Goal: Task Accomplishment & Management: Manage account settings

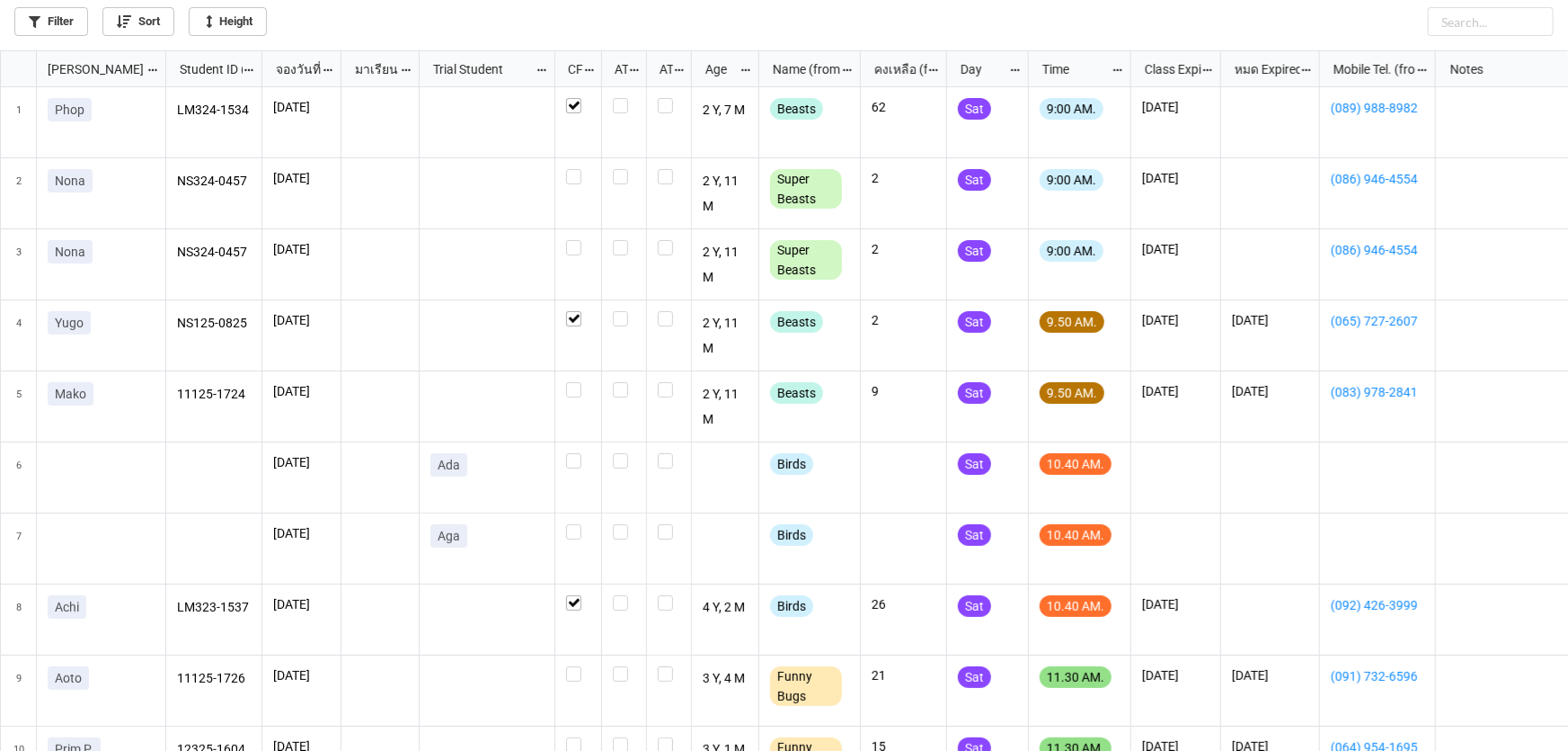
scroll to position [10, 10]
click at [580, 169] on label "grid" at bounding box center [578, 169] width 24 height 0
click at [150, 248] on icon "grid" at bounding box center [156, 240] width 15 height 15
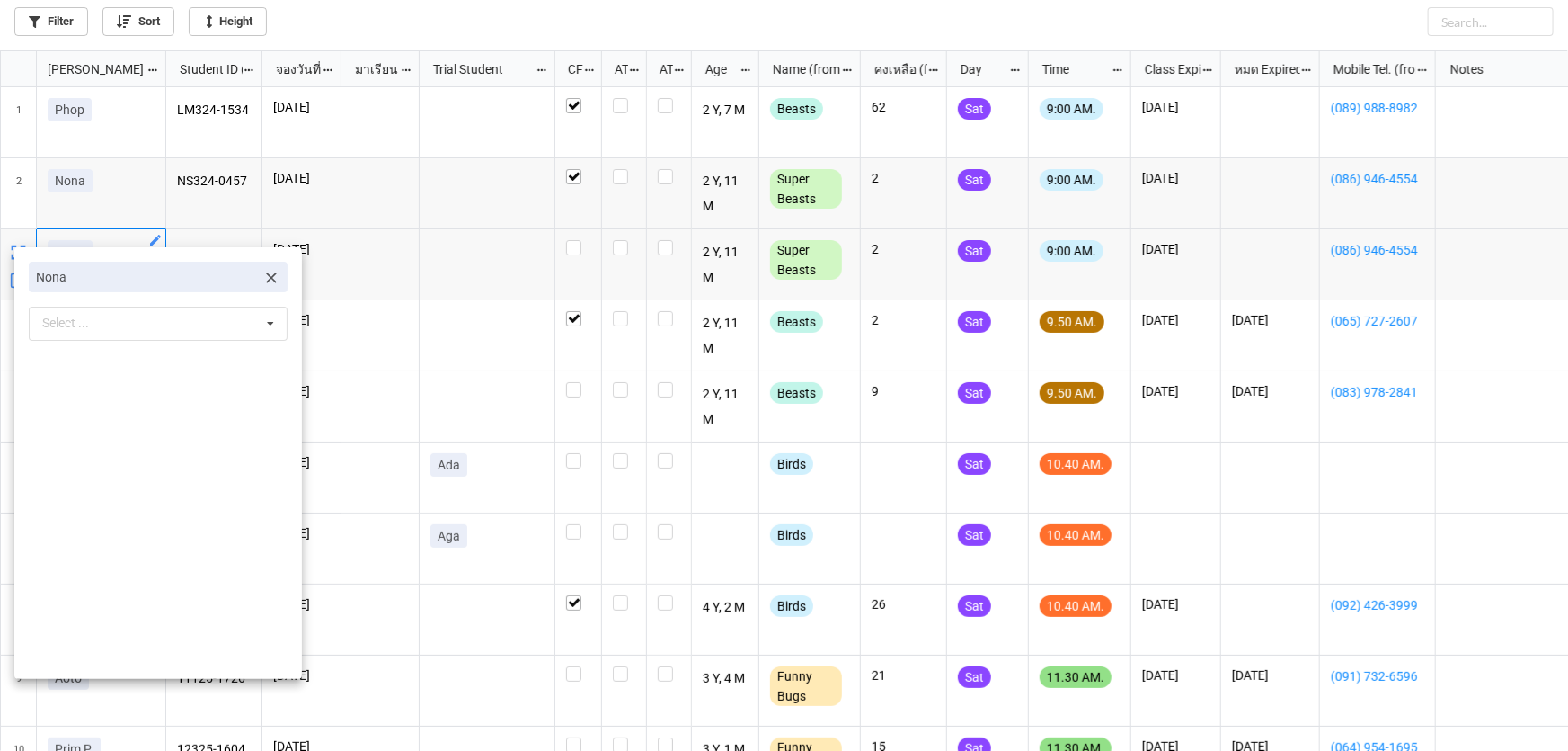
drag, startPoint x: 271, startPoint y: 276, endPoint x: 260, endPoint y: 277, distance: 11.0
click at [263, 277] on link "Nona" at bounding box center [158, 276] width 258 height 30
click at [266, 277] on icon at bounding box center [271, 278] width 11 height 11
click at [228, 277] on div "Select ... No results found." at bounding box center [158, 278] width 258 height 34
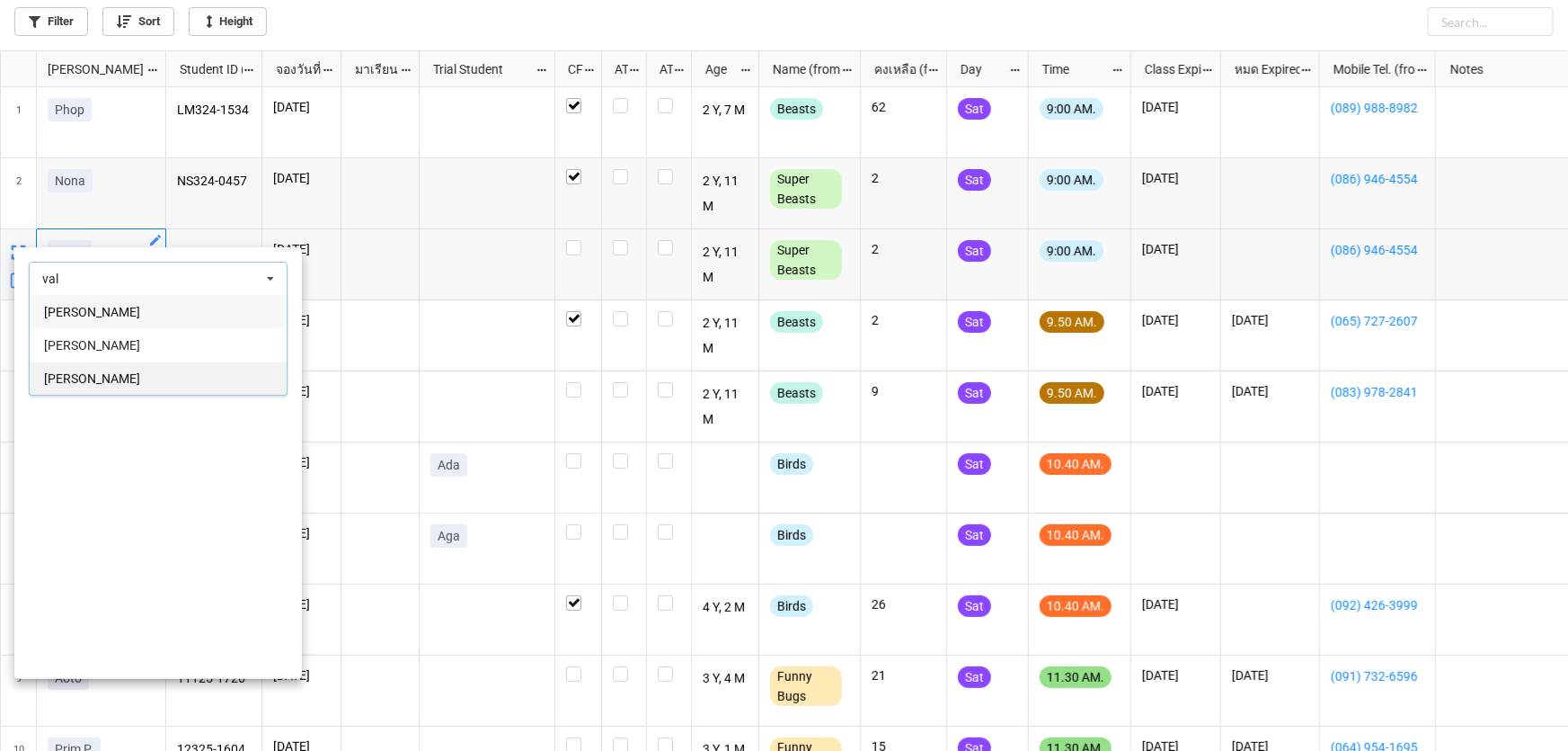
type input "val"
click at [197, 370] on div "Valerie" at bounding box center [158, 378] width 257 height 33
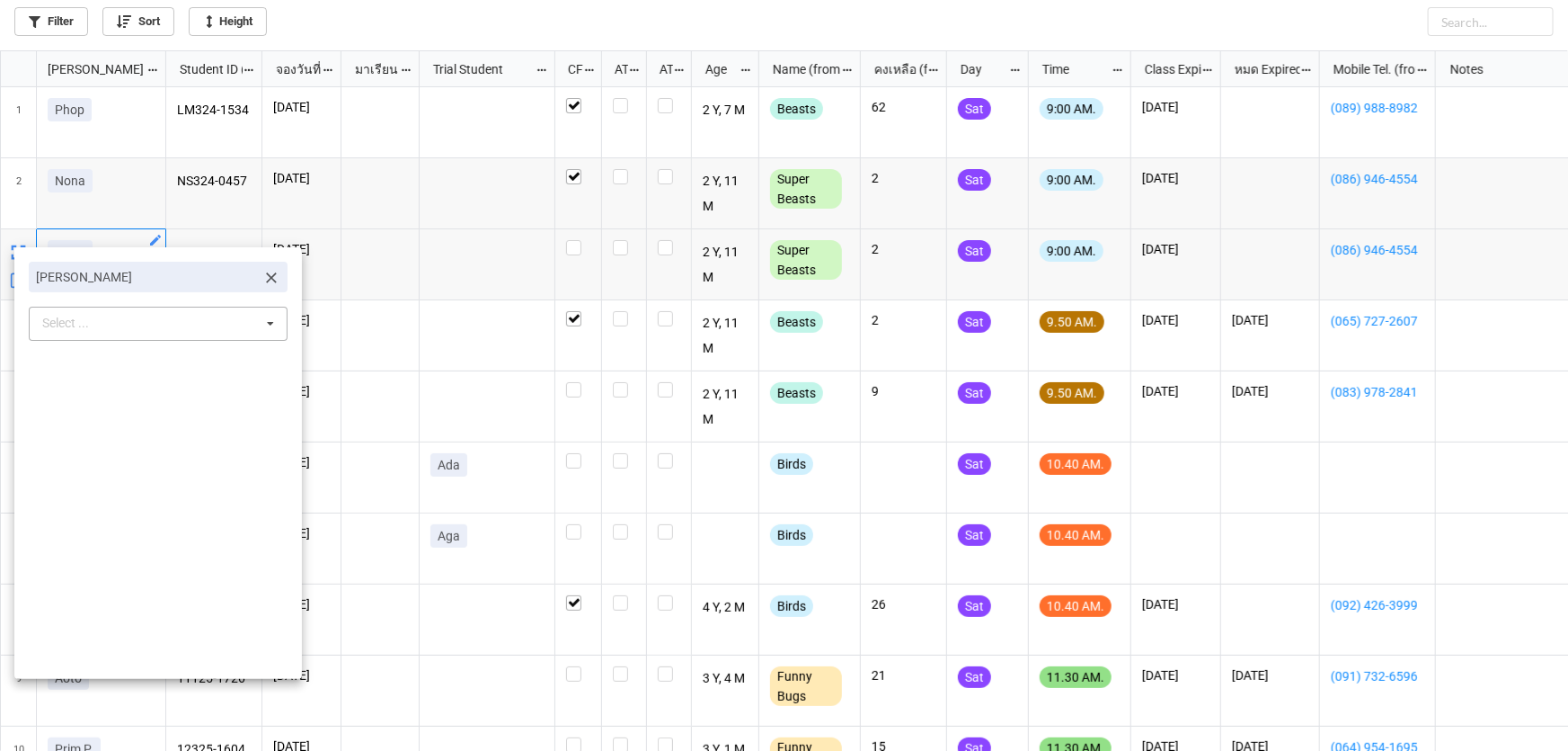
click at [461, 352] on div at bounding box center [784, 375] width 1568 height 751
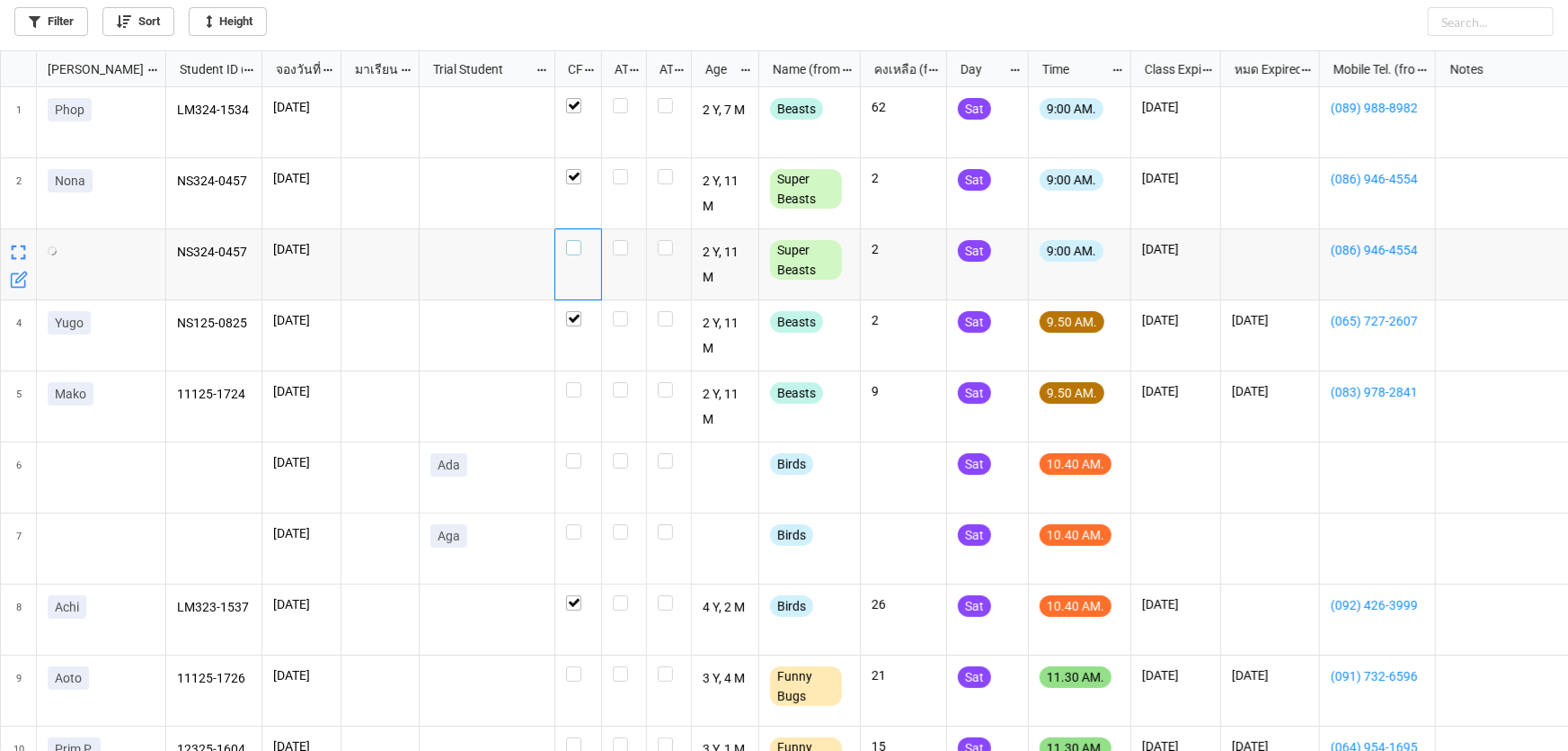
click at [583, 248] on div "grid" at bounding box center [578, 248] width 24 height 16
click at [575, 382] on label "grid" at bounding box center [578, 382] width 24 height 0
checkbox input "true"
click at [576, 240] on label "grid" at bounding box center [578, 240] width 24 height 0
click at [576, 248] on div "grid" at bounding box center [578, 264] width 47 height 71
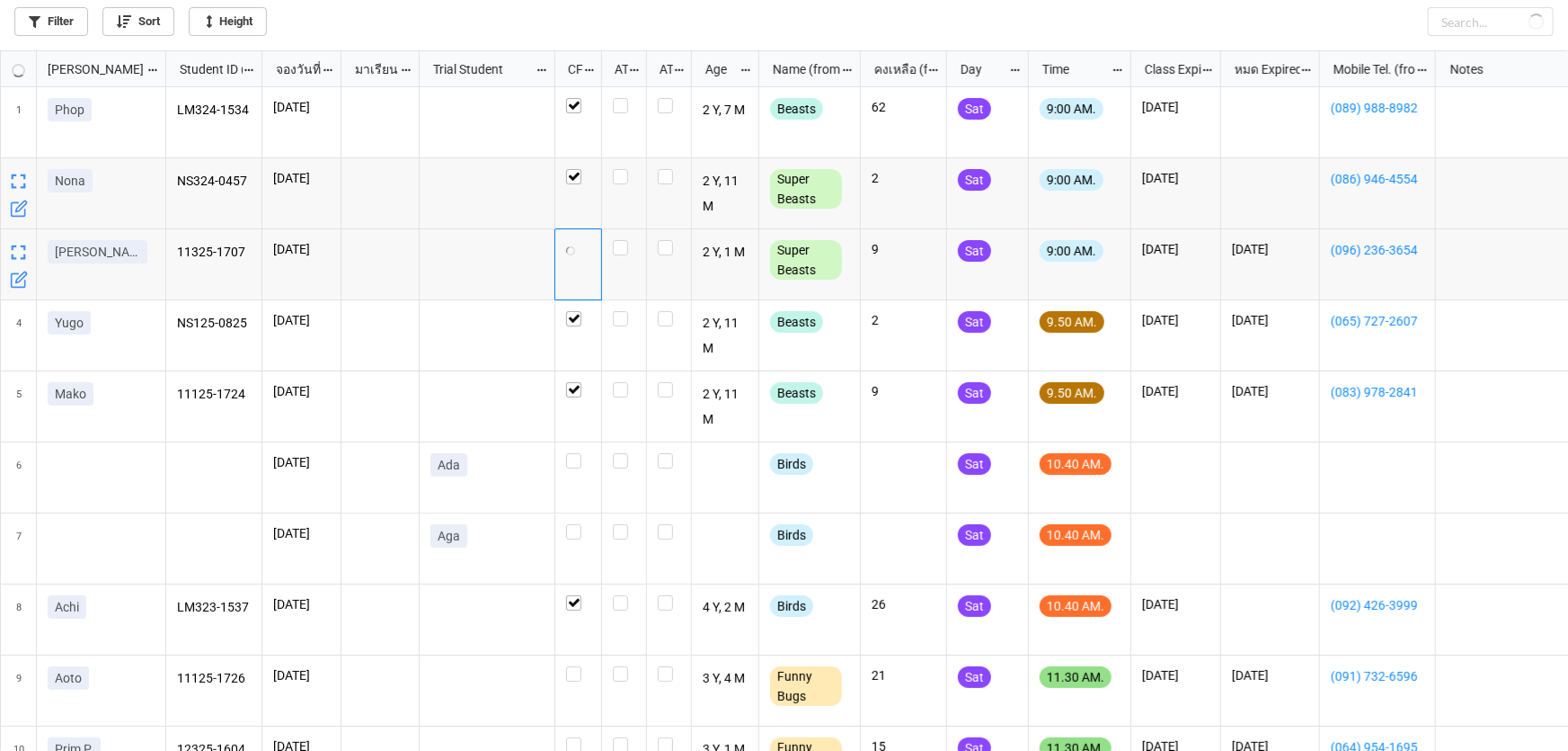
checkbox input "true"
click at [573, 240] on label "grid" at bounding box center [578, 240] width 24 height 0
checkbox input "false"
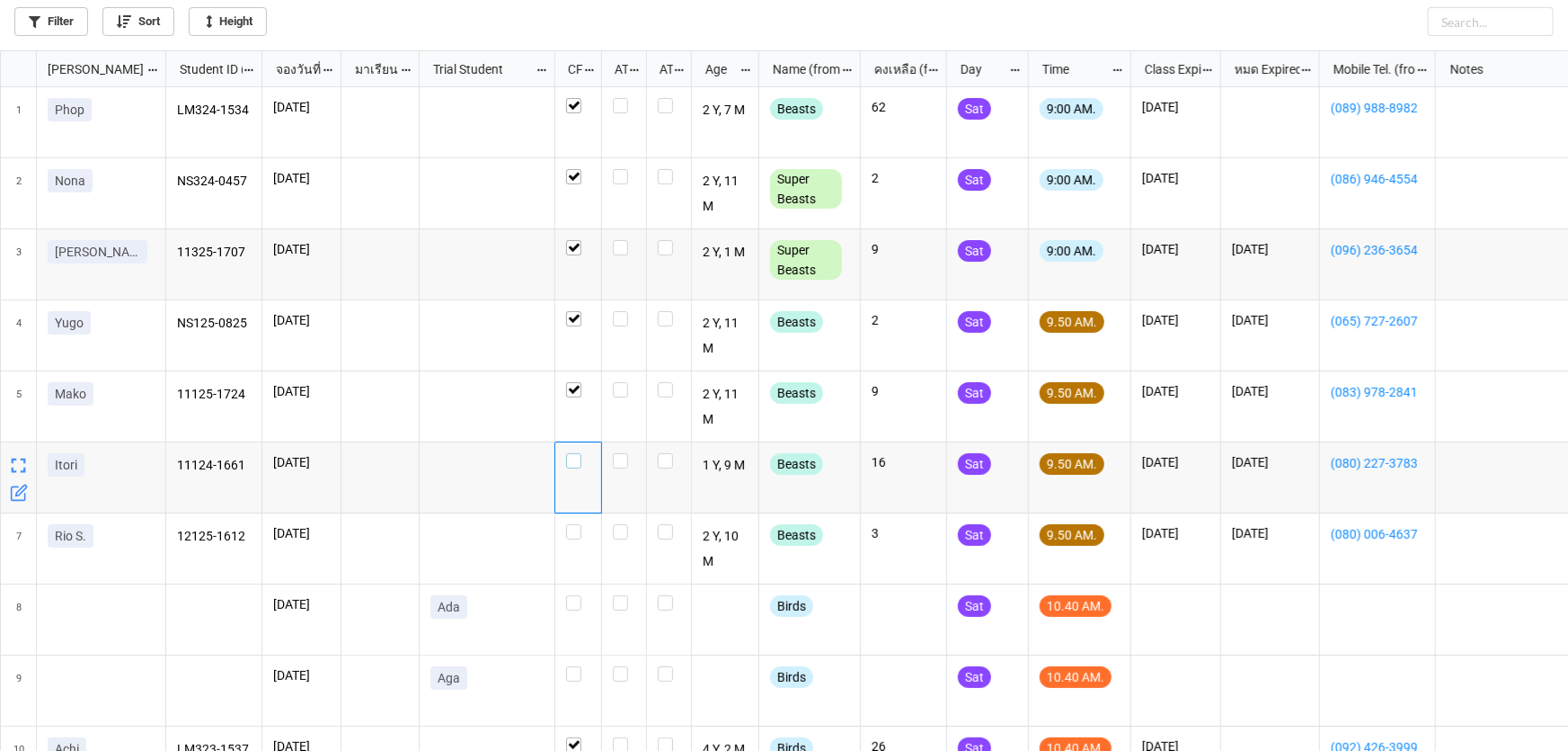
click at [578, 453] on label "grid" at bounding box center [578, 453] width 24 height 0
click at [579, 525] on label "grid" at bounding box center [578, 525] width 24 height 0
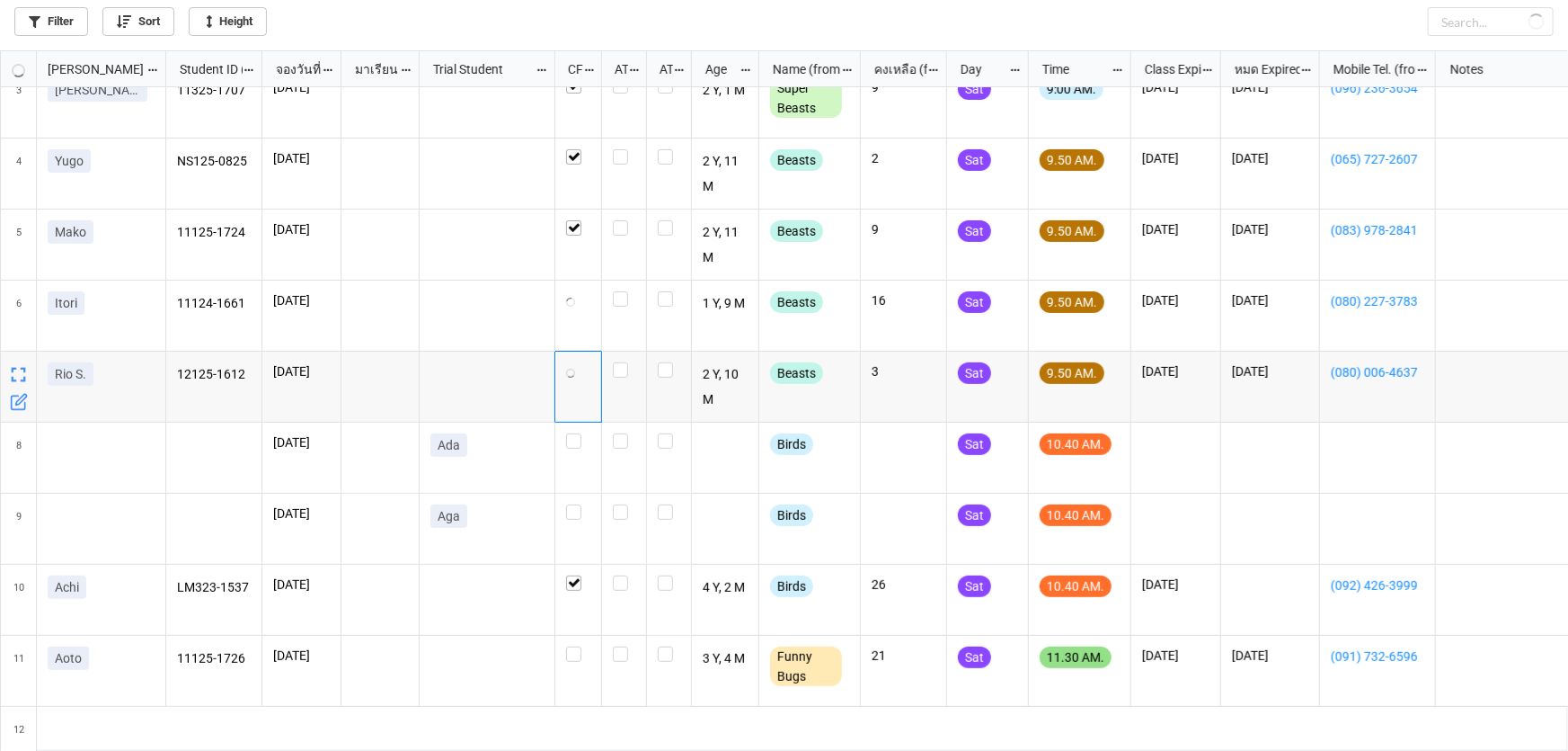
scroll to position [162, 0]
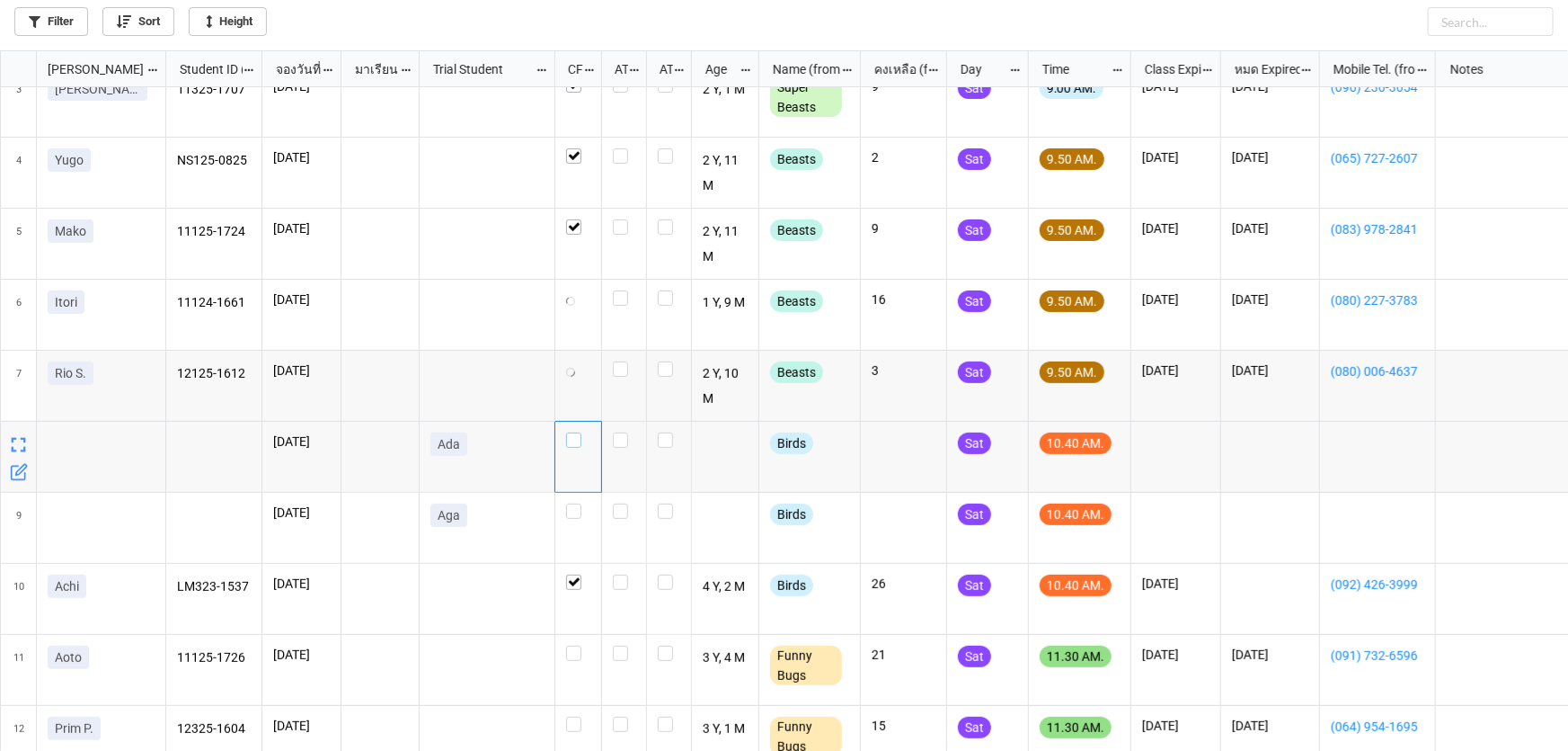
click at [574, 433] on label "grid" at bounding box center [578, 433] width 24 height 0
checkbox input "false"
checkbox input "true"
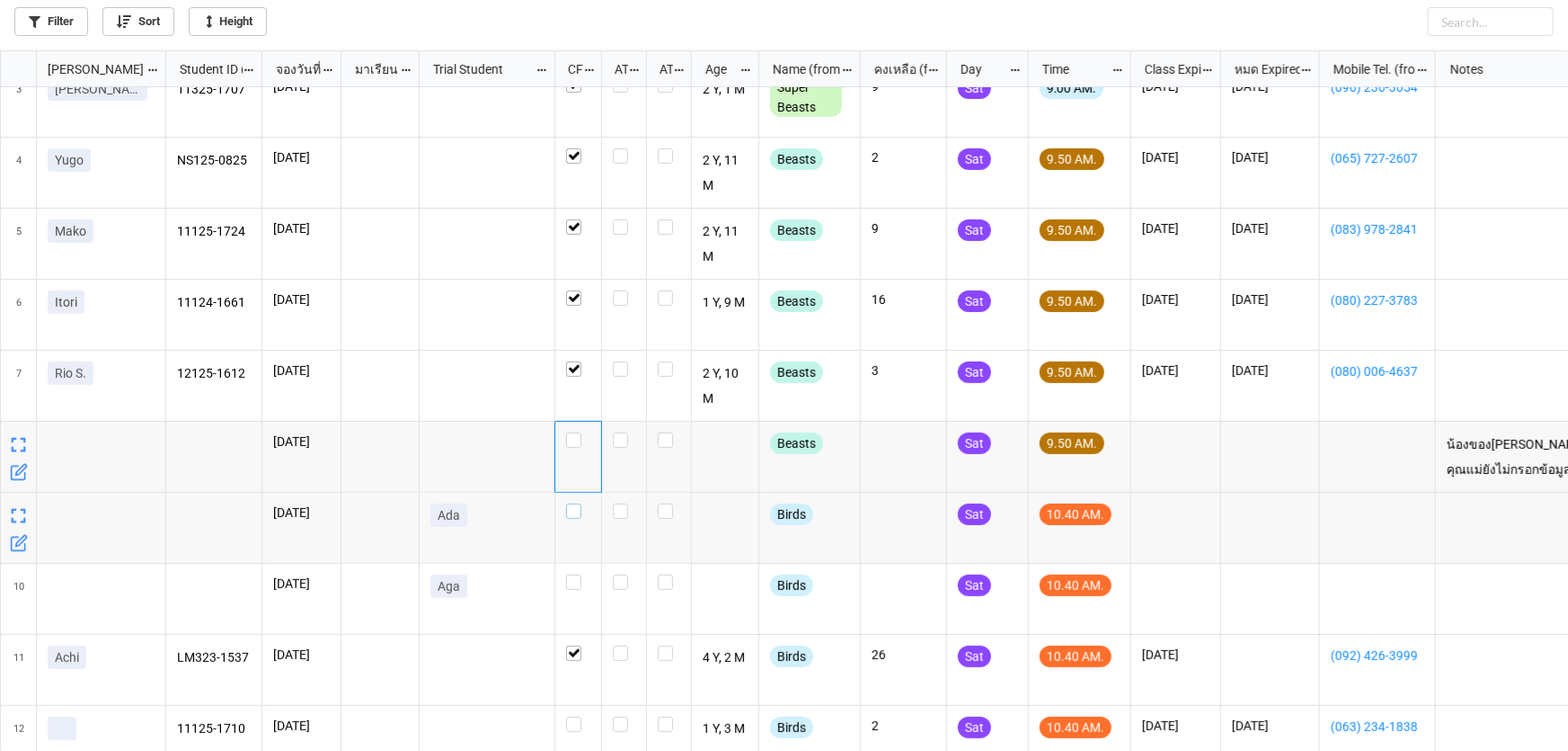
click at [577, 503] on label "grid" at bounding box center [578, 503] width 24 height 0
click at [575, 590] on div "grid" at bounding box center [578, 599] width 47 height 71
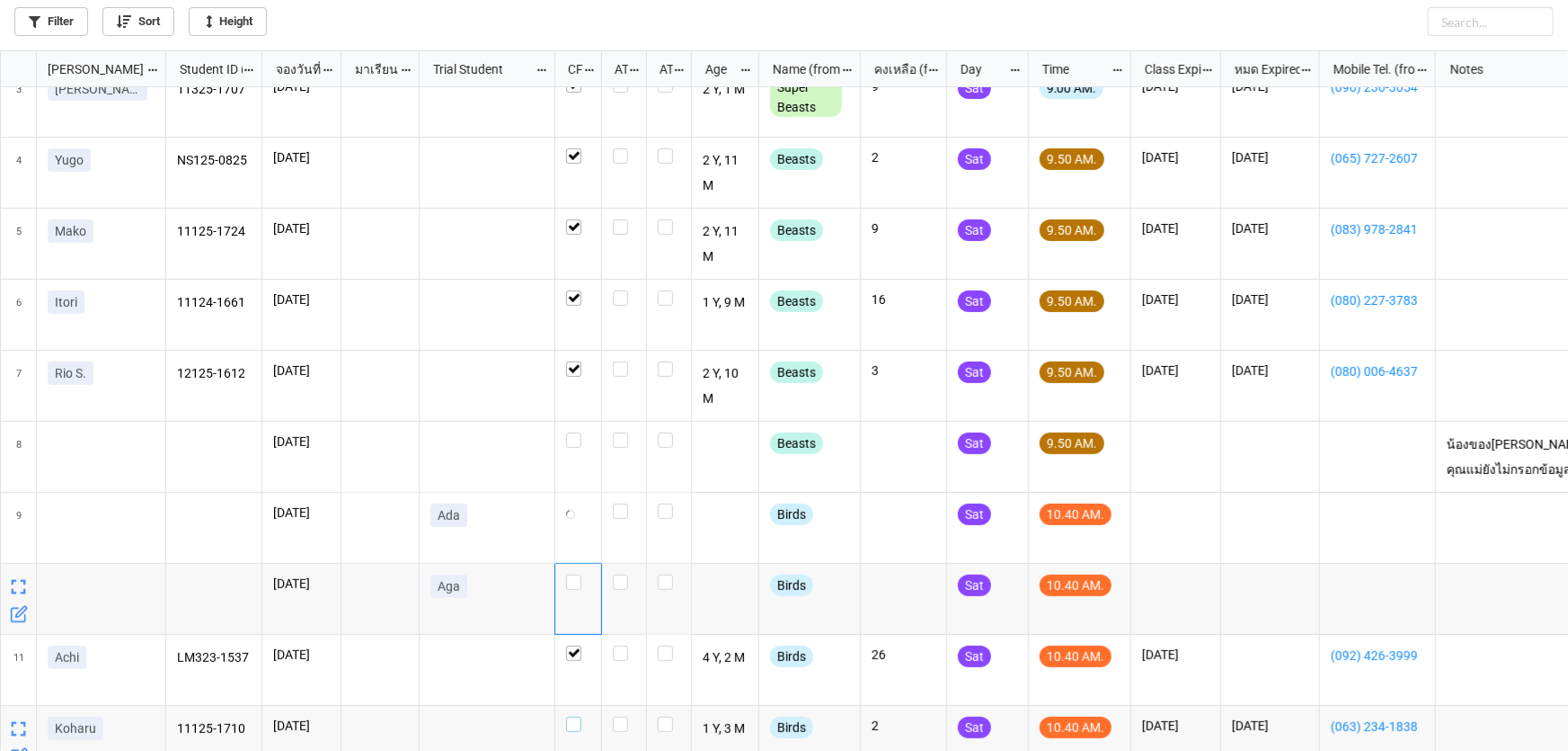
click at [576, 717] on label "grid" at bounding box center [578, 717] width 24 height 0
click at [576, 575] on label "grid" at bounding box center [578, 575] width 24 height 0
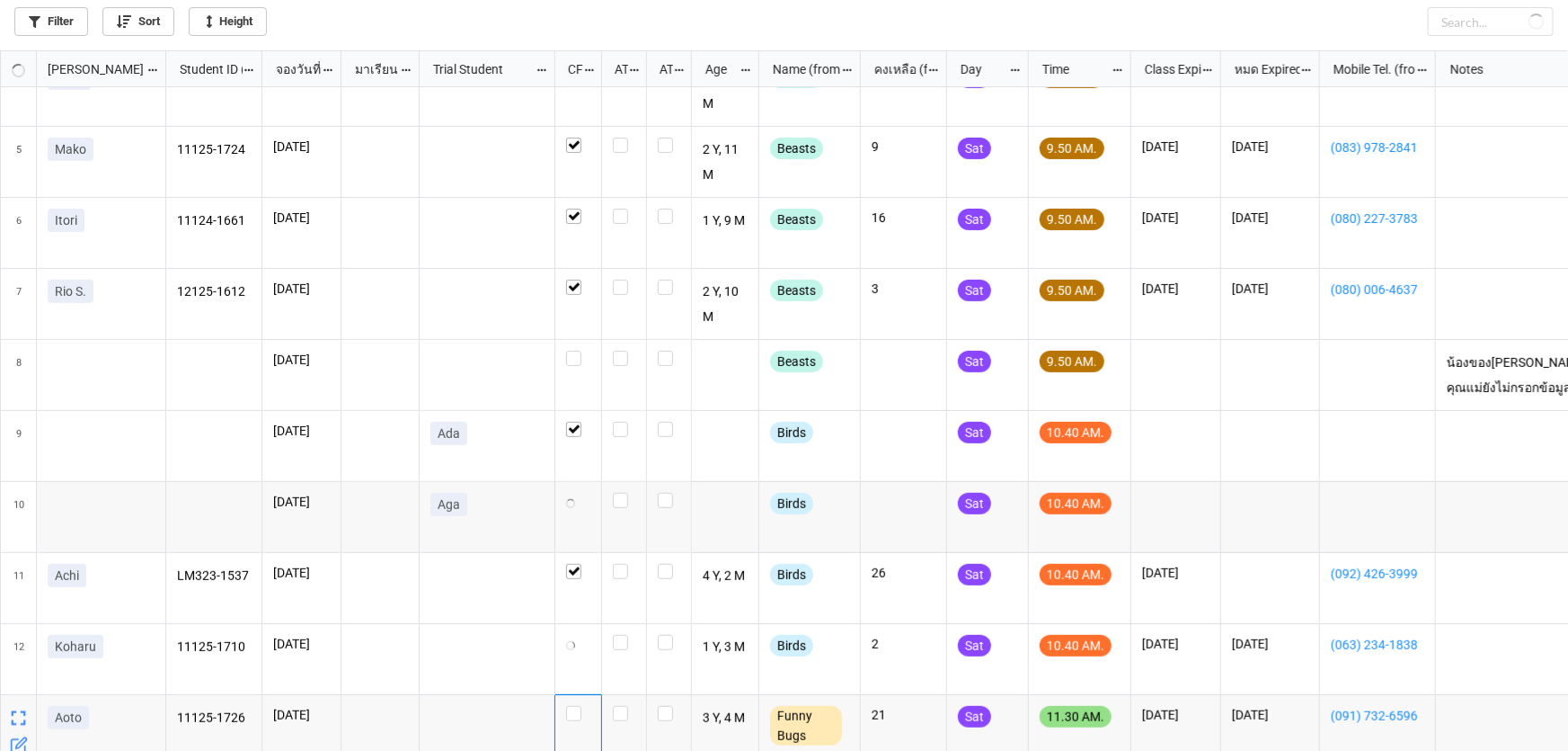
click at [575, 722] on div "grid" at bounding box center [578, 730] width 47 height 71
click at [575, 706] on label "grid" at bounding box center [578, 706] width 24 height 0
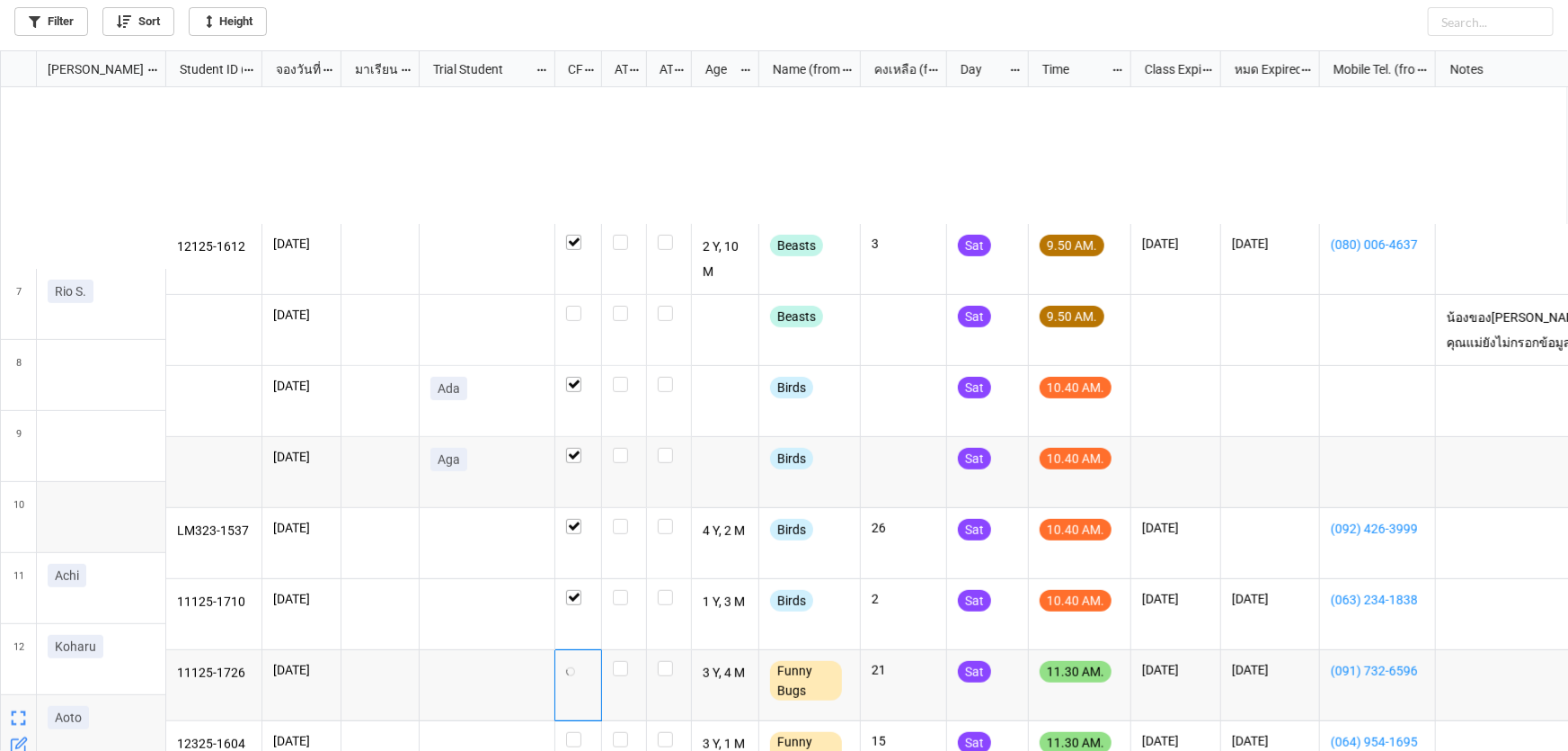
scroll to position [490, 0]
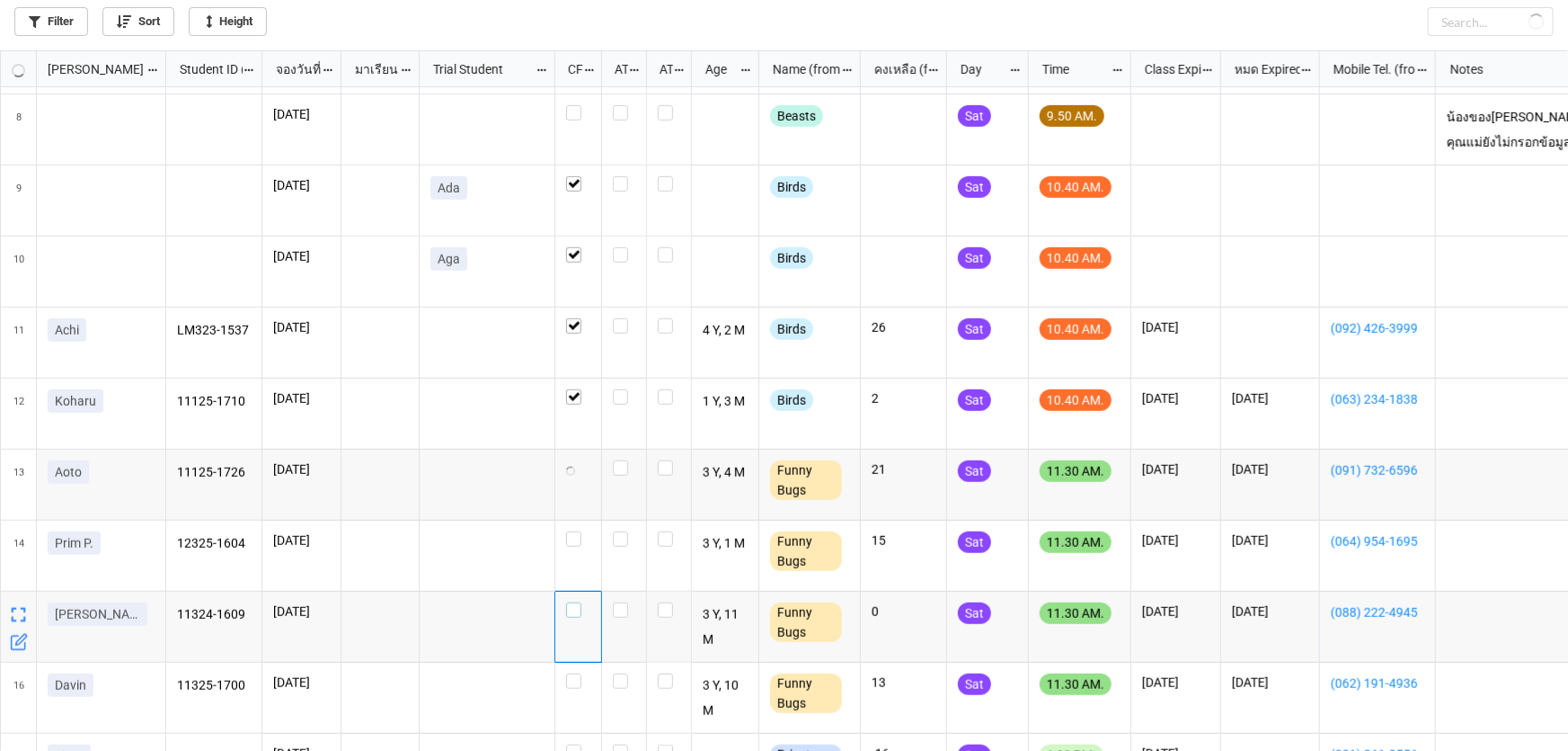
click at [581, 603] on div "grid" at bounding box center [578, 610] width 24 height 16
click at [570, 674] on label "grid" at bounding box center [578, 674] width 24 height 0
click at [576, 602] on label "grid" at bounding box center [578, 602] width 24 height 0
click at [578, 532] on label "grid" at bounding box center [578, 532] width 24 height 0
checkbox input "true"
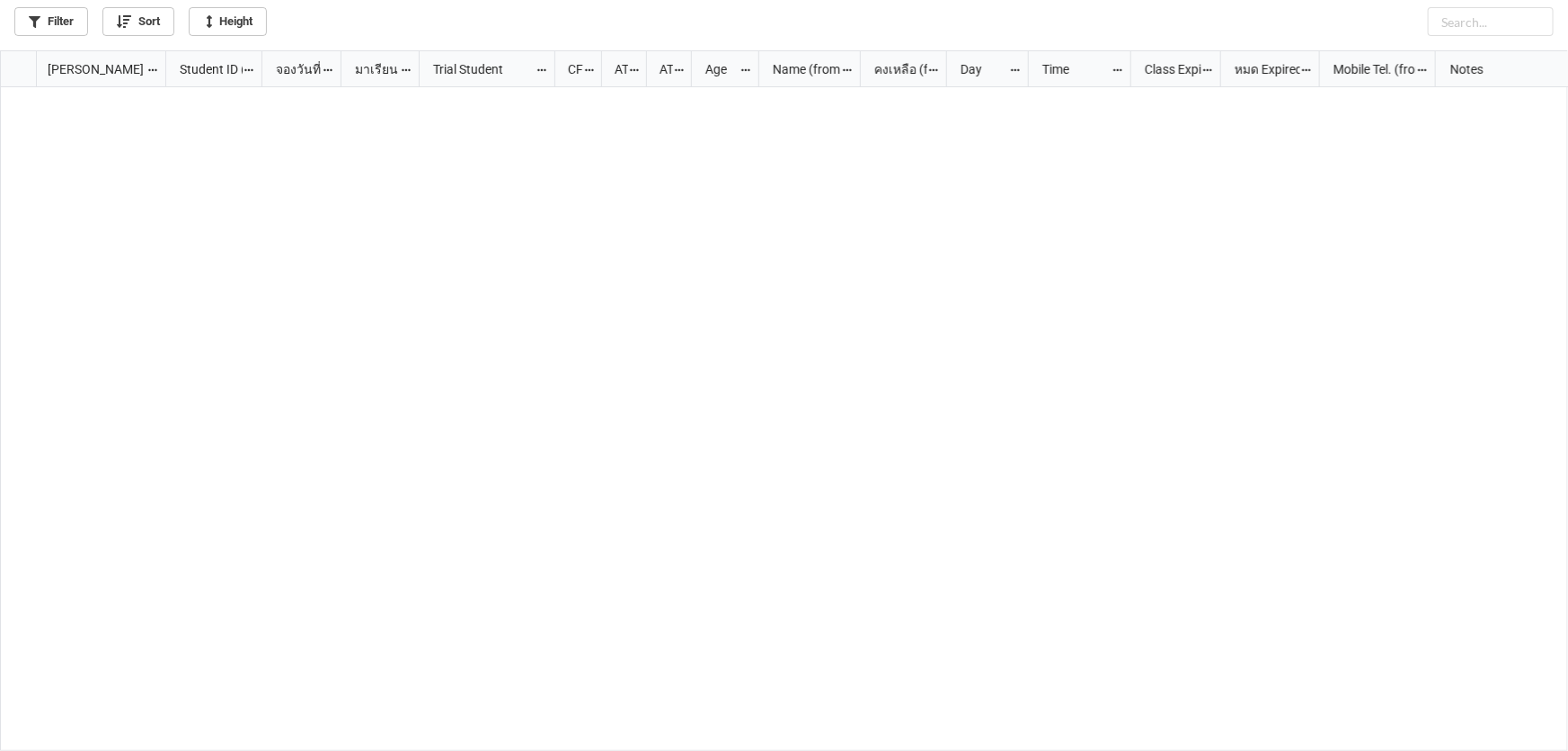
scroll to position [1618, 0]
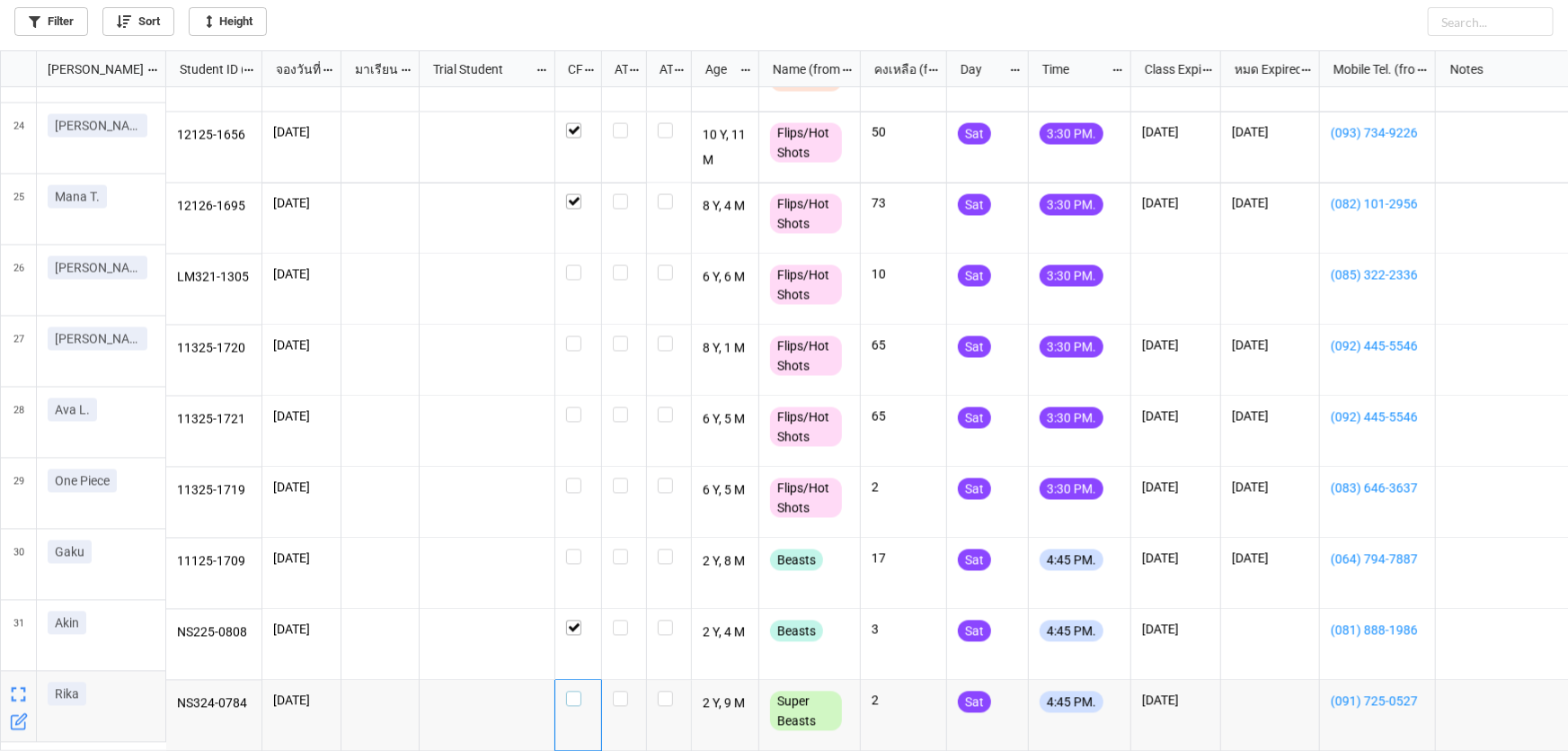
click at [569, 691] on label "grid" at bounding box center [578, 691] width 24 height 0
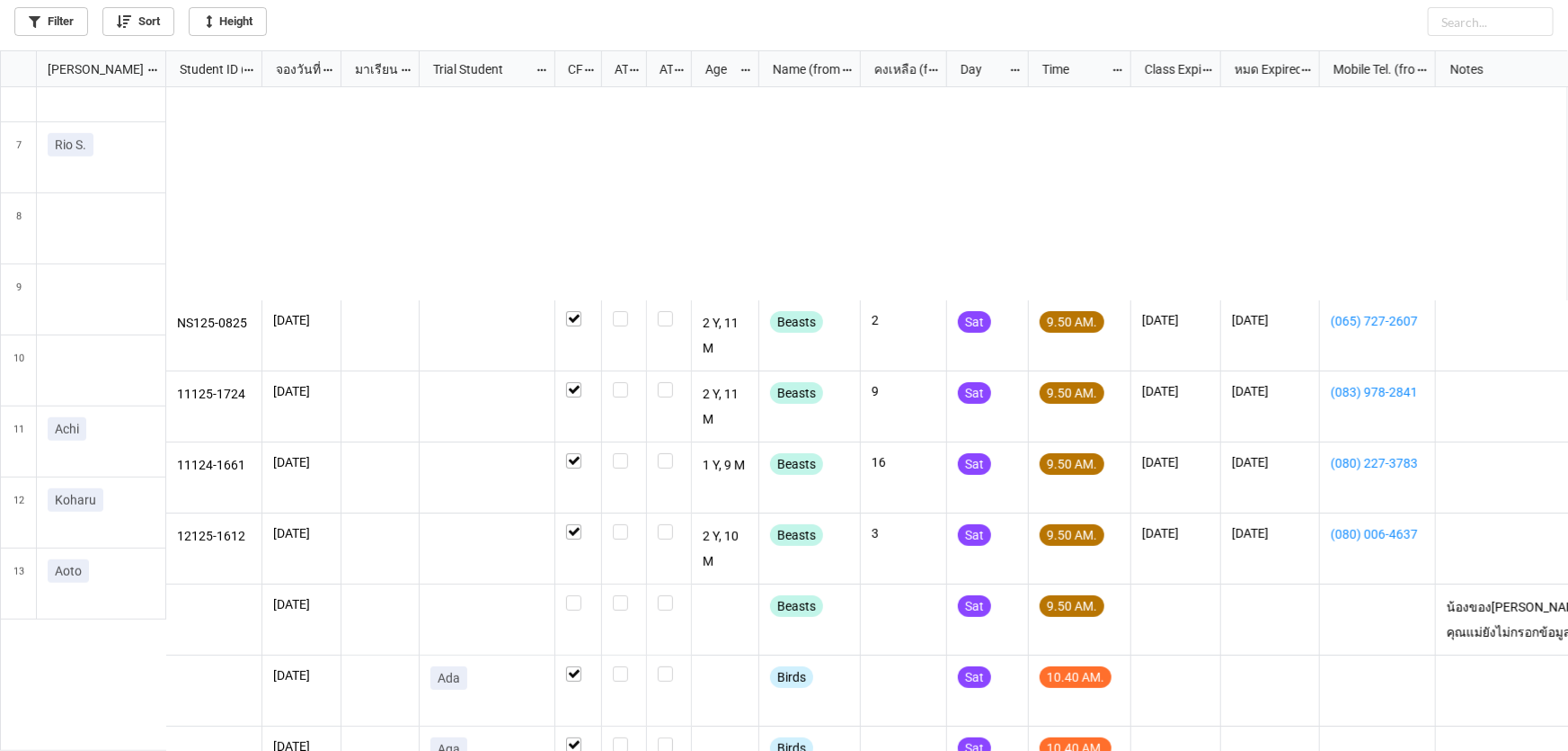
scroll to position [0, 0]
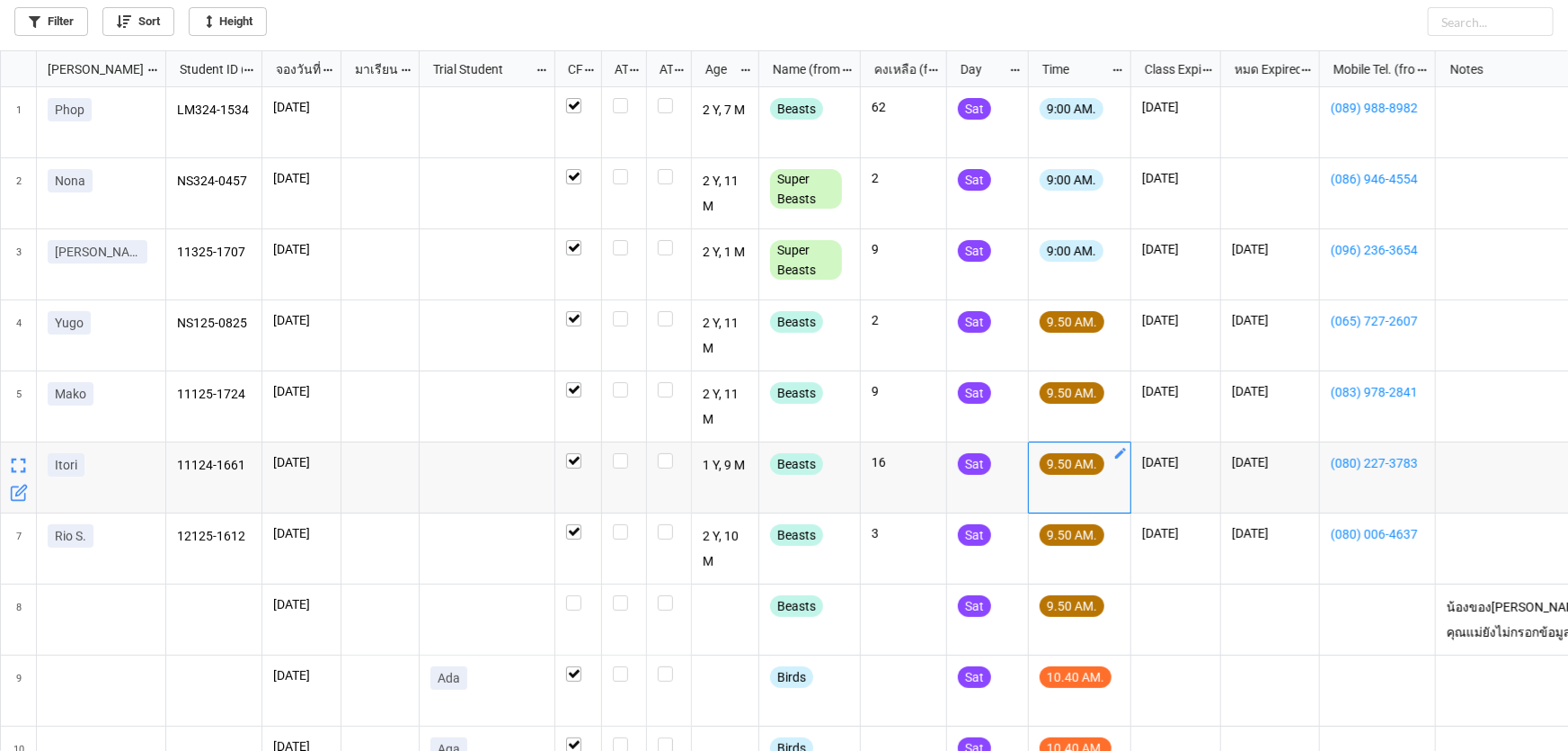
click at [1116, 458] on icon "grid" at bounding box center [1121, 453] width 11 height 11
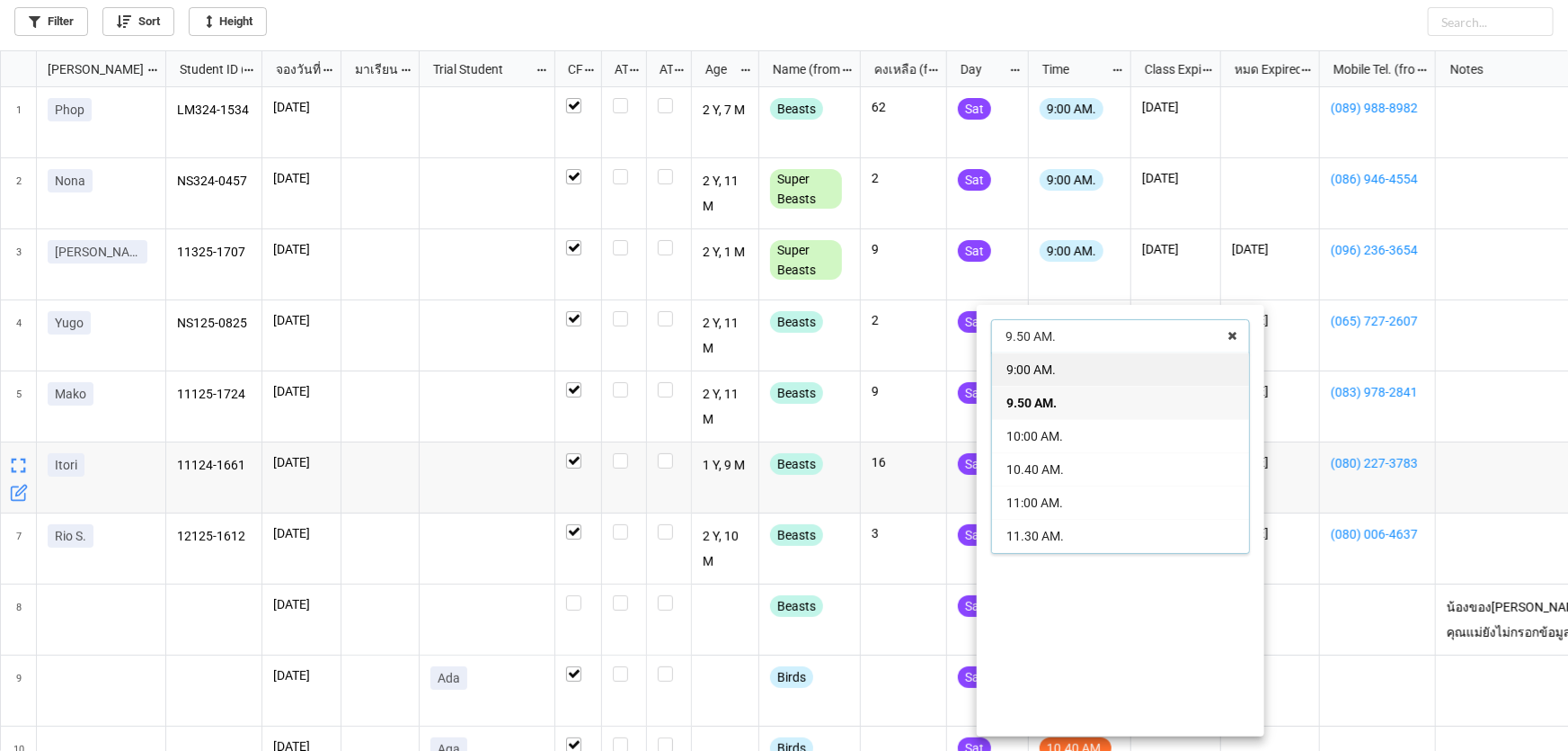
click at [1098, 371] on div "9:00 AM." at bounding box center [1121, 369] width 257 height 33
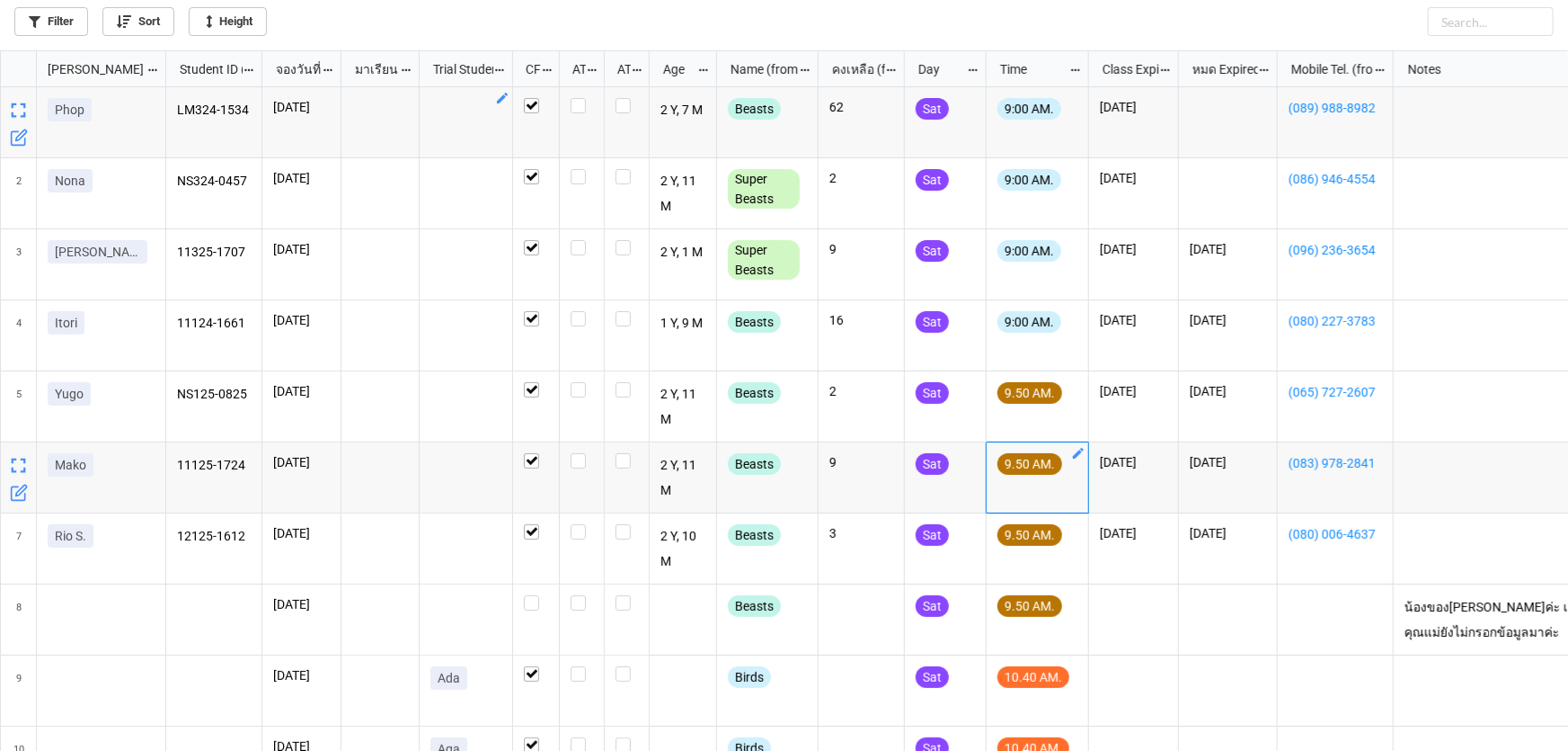
drag, startPoint x: 553, startPoint y: 55, endPoint x: 509, endPoint y: 77, distance: 49.2
click at [510, 77] on div "grid" at bounding box center [510, 69] width 3 height 35
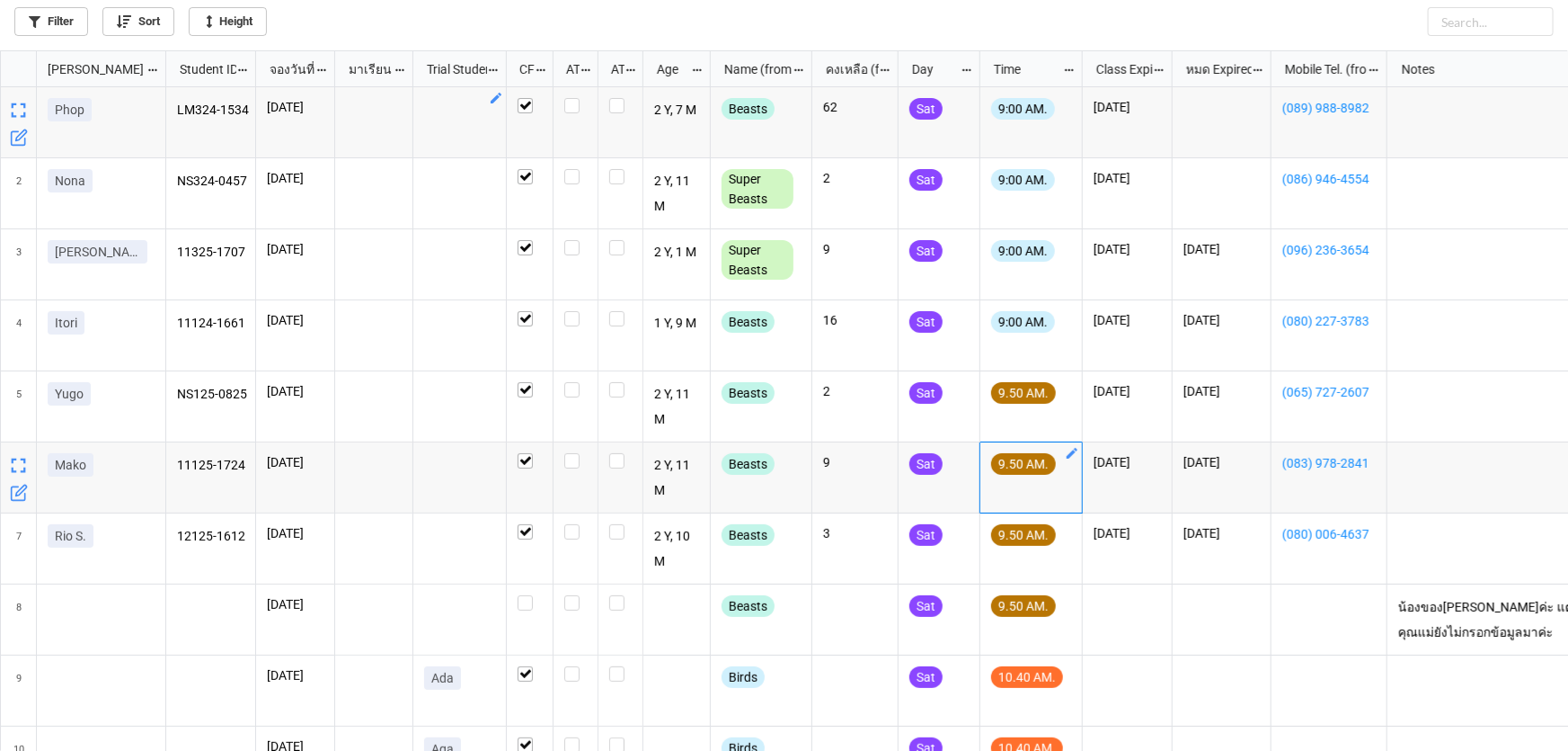
click at [256, 84] on div "grid" at bounding box center [257, 69] width 3 height 35
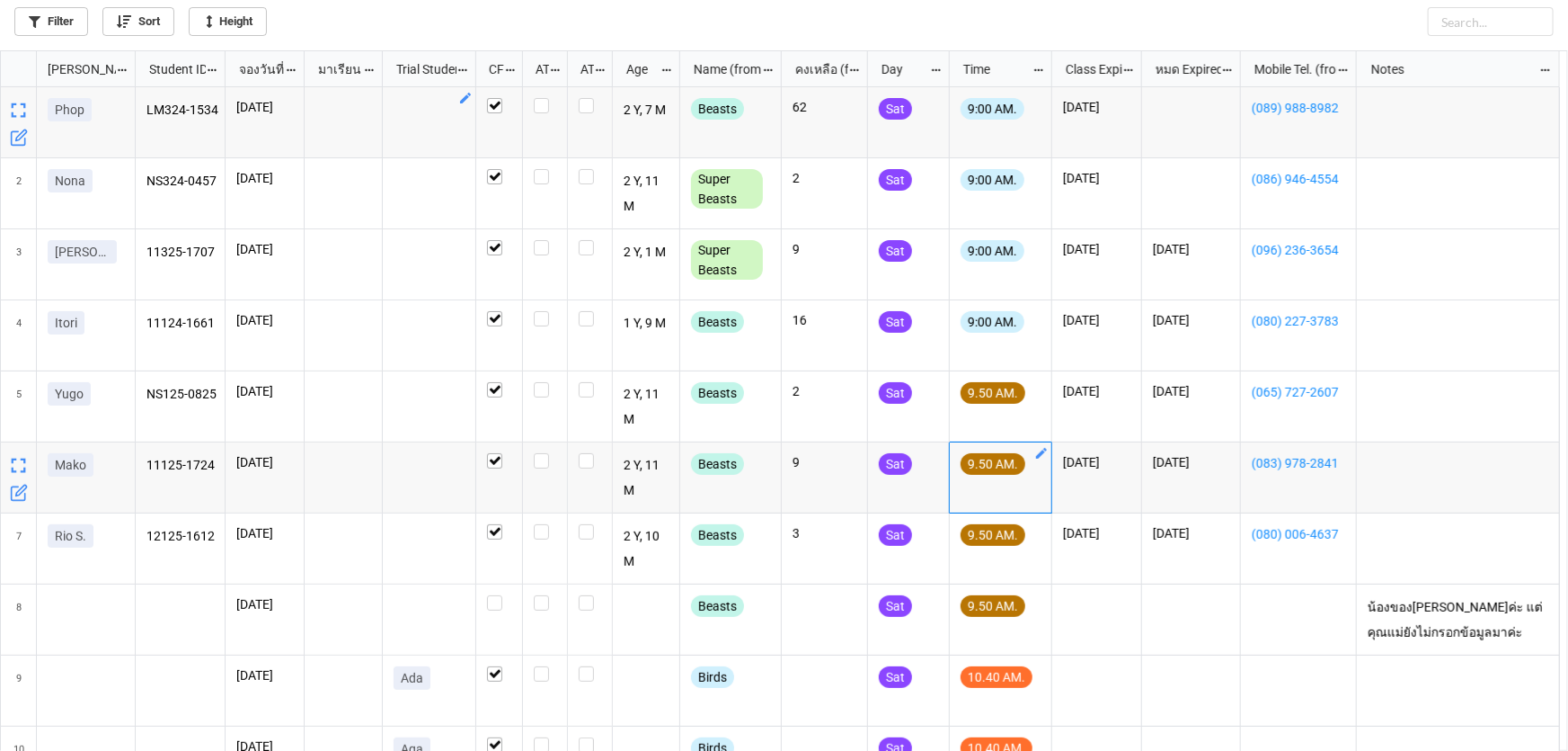
drag, startPoint x: 166, startPoint y: 57, endPoint x: 132, endPoint y: 78, distance: 40.0
click at [132, 78] on div "grid" at bounding box center [133, 69] width 3 height 35
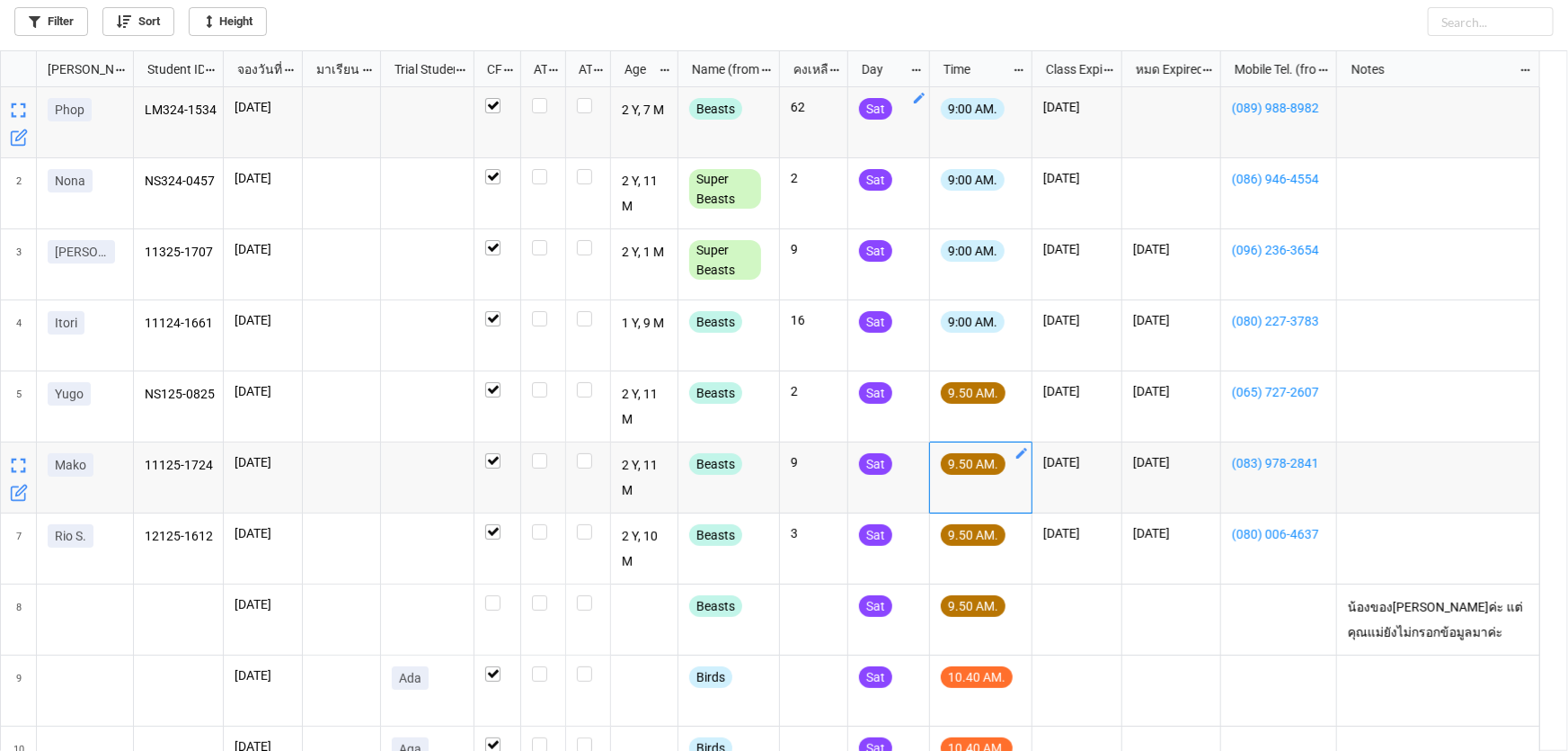
drag, startPoint x: 864, startPoint y: 75, endPoint x: 847, endPoint y: 78, distance: 17.3
click at [847, 78] on div "grid" at bounding box center [846, 69] width 3 height 35
drag, startPoint x: 1339, startPoint y: 72, endPoint x: 1321, endPoint y: 80, distance: 19.7
click at [1321, 80] on div "grid" at bounding box center [1321, 69] width 4 height 35
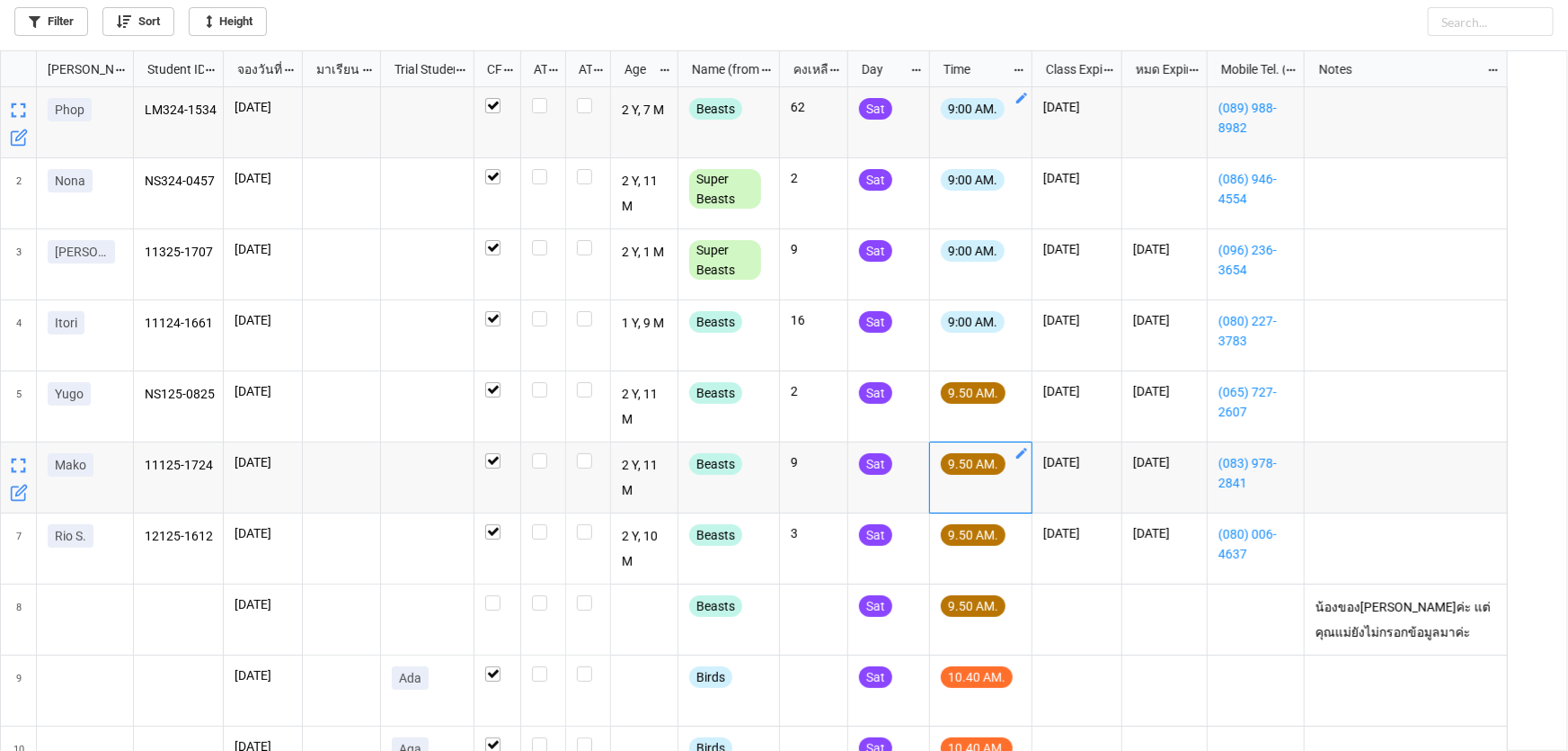
drag, startPoint x: 1218, startPoint y: 69, endPoint x: 1204, endPoint y: 69, distance: 14.0
click at [1204, 69] on div "grid" at bounding box center [1205, 69] width 3 height 35
checkbox input "true"
checkbox input "false"
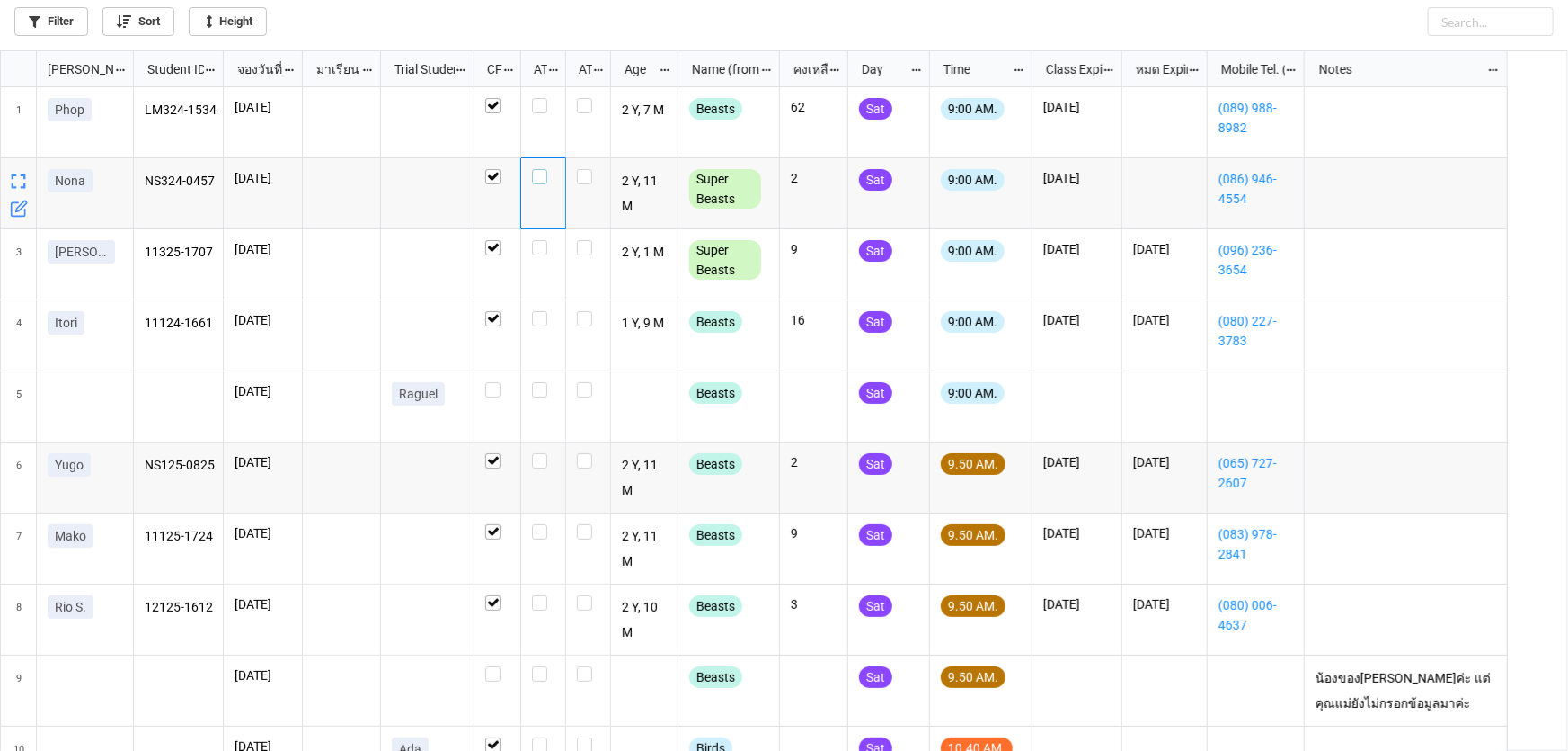
click at [540, 169] on label "grid" at bounding box center [543, 169] width 23 height 0
click at [543, 98] on label "grid" at bounding box center [543, 98] width 23 height 0
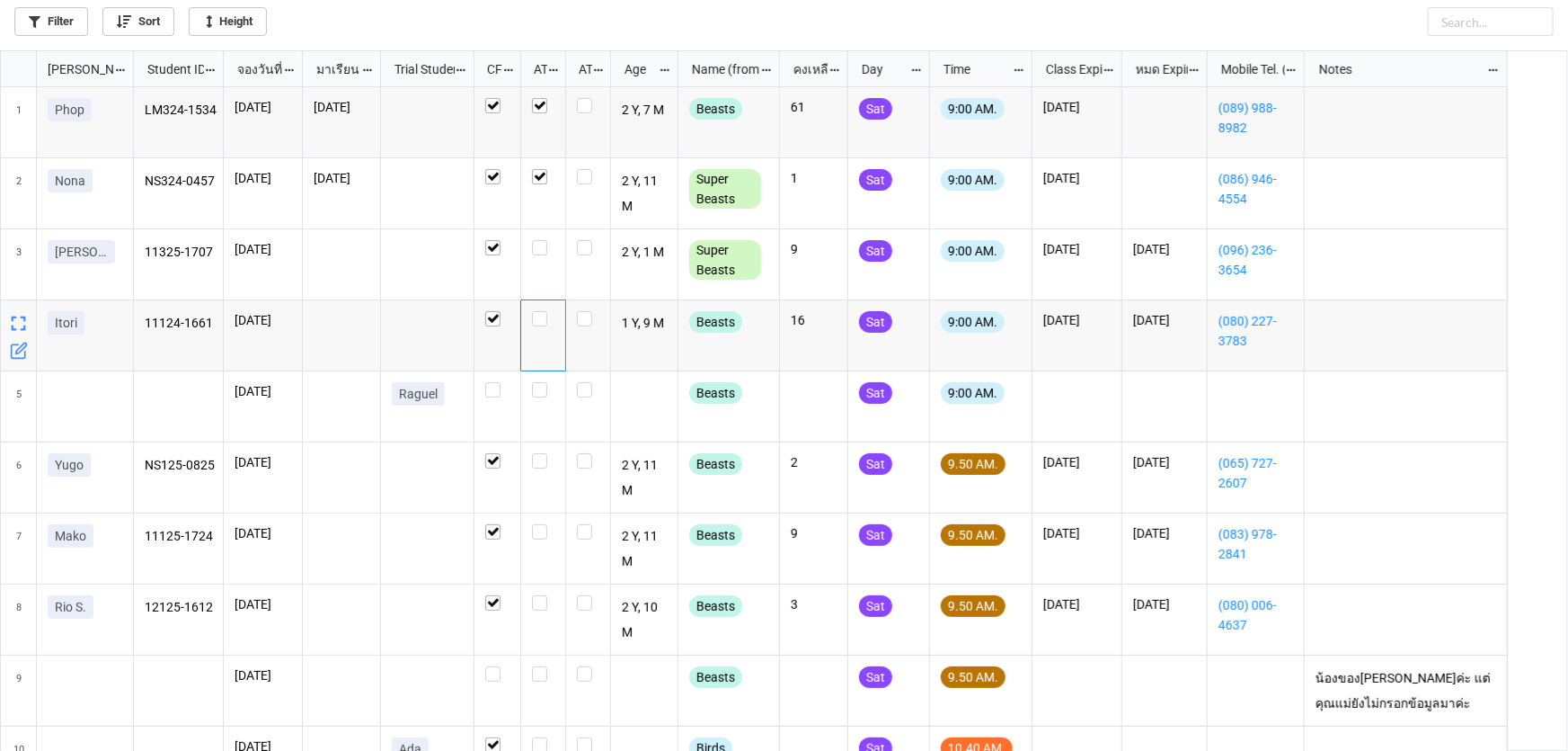
click at [531, 325] on div "grid" at bounding box center [543, 336] width 45 height 71
click at [537, 311] on label "grid" at bounding box center [543, 311] width 23 height 0
click at [539, 240] on label "grid" at bounding box center [543, 240] width 23 height 0
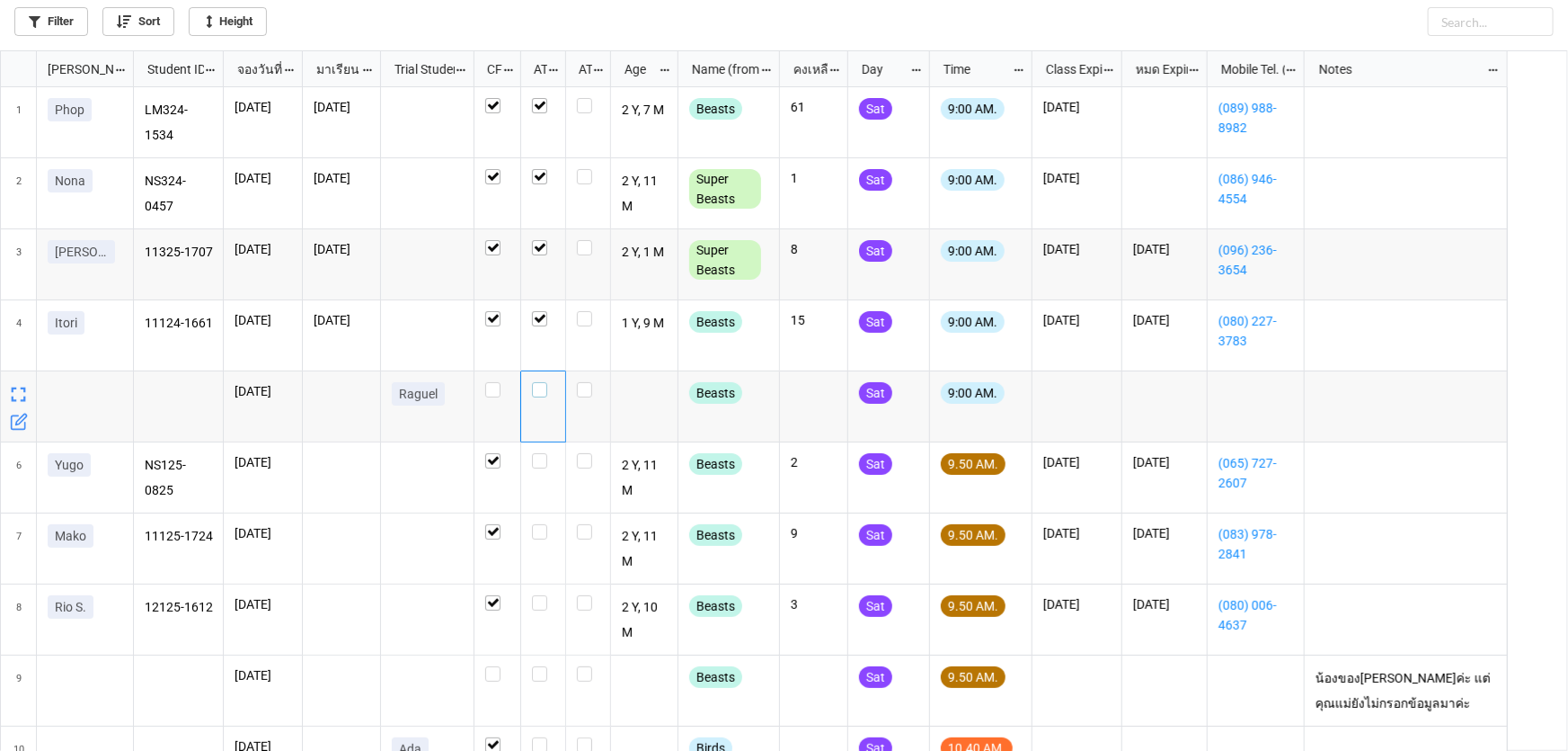
click at [539, 382] on label "grid" at bounding box center [543, 382] width 23 height 0
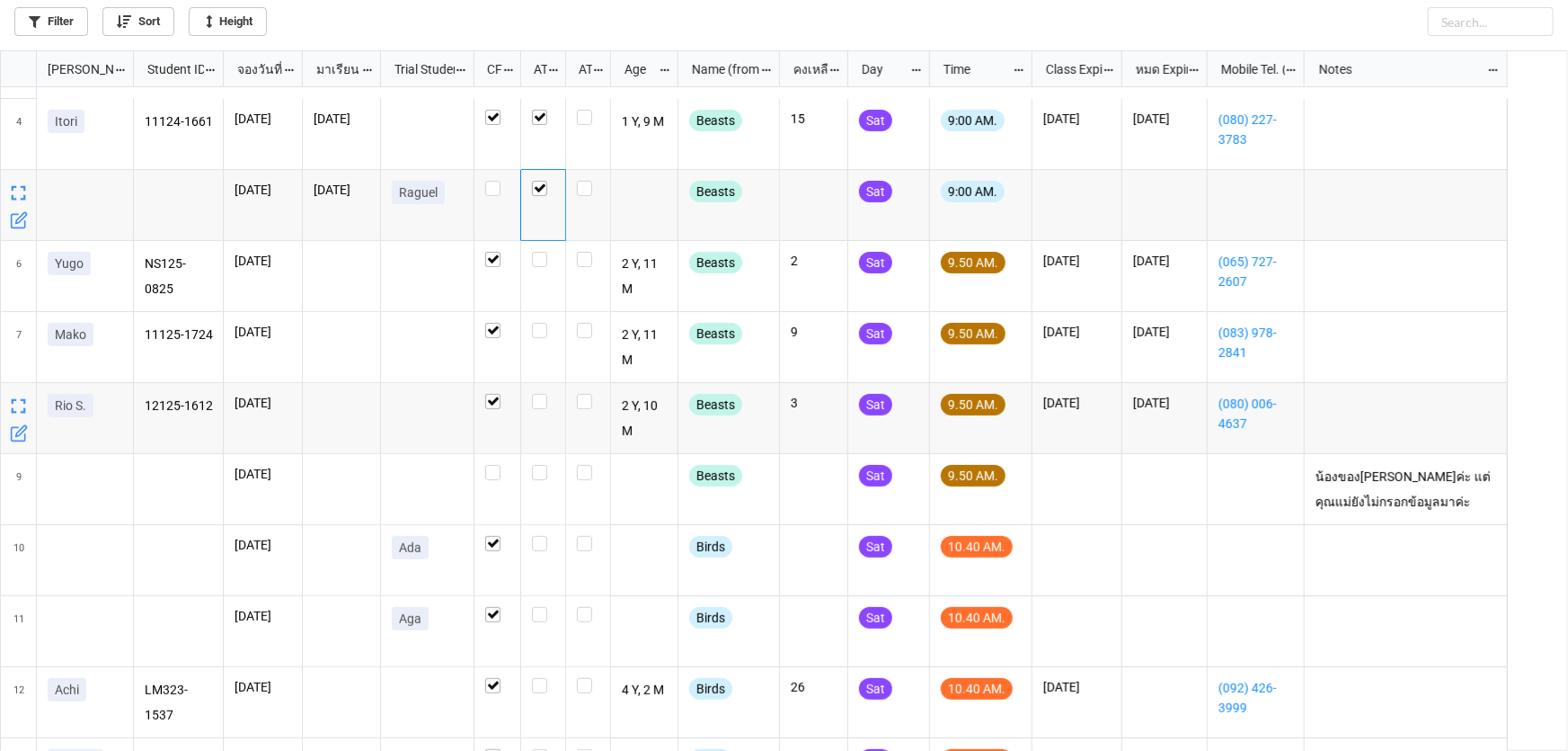
scroll to position [81, 0]
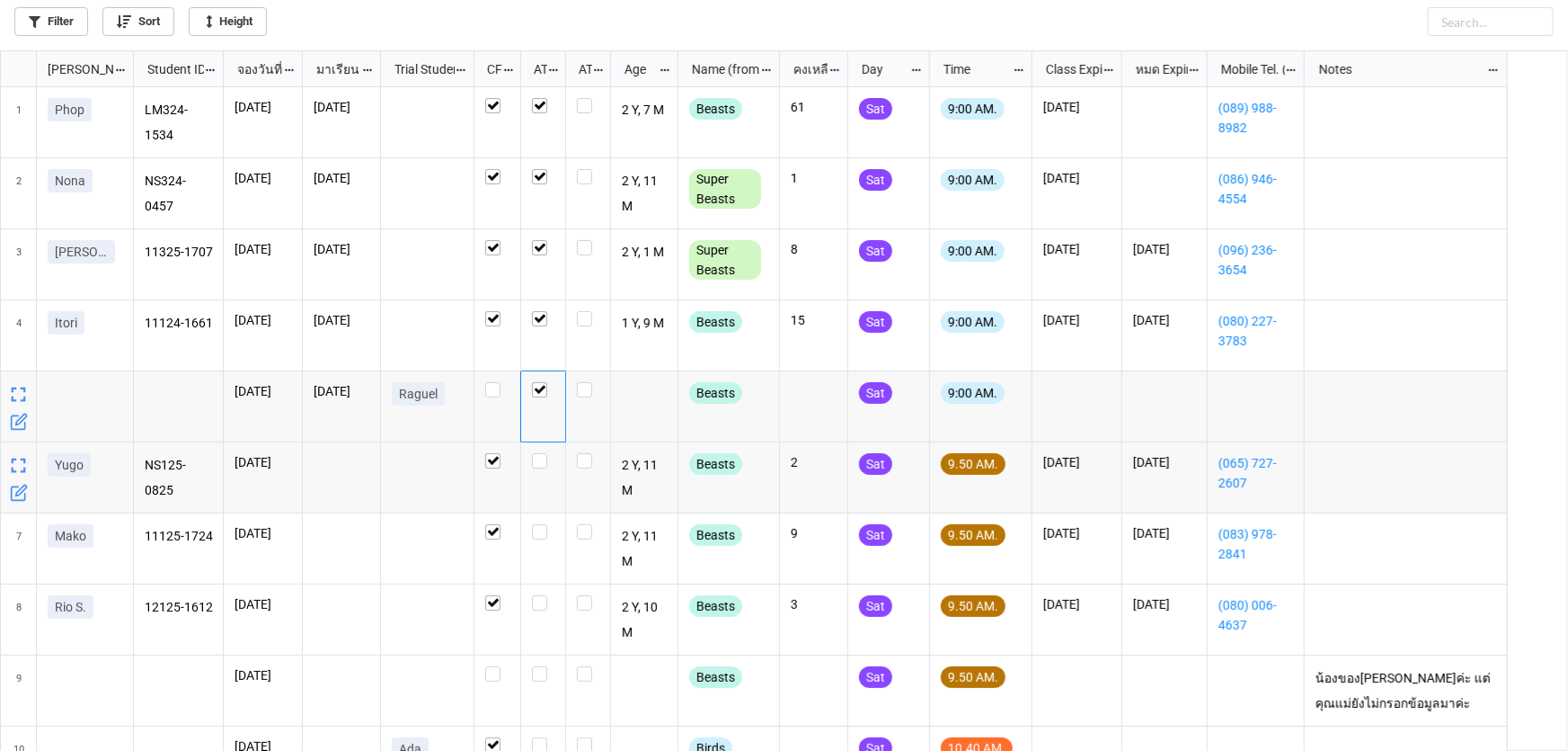
click at [530, 459] on div "grid" at bounding box center [543, 477] width 45 height 71
click at [537, 453] on label "grid" at bounding box center [543, 453] width 23 height 0
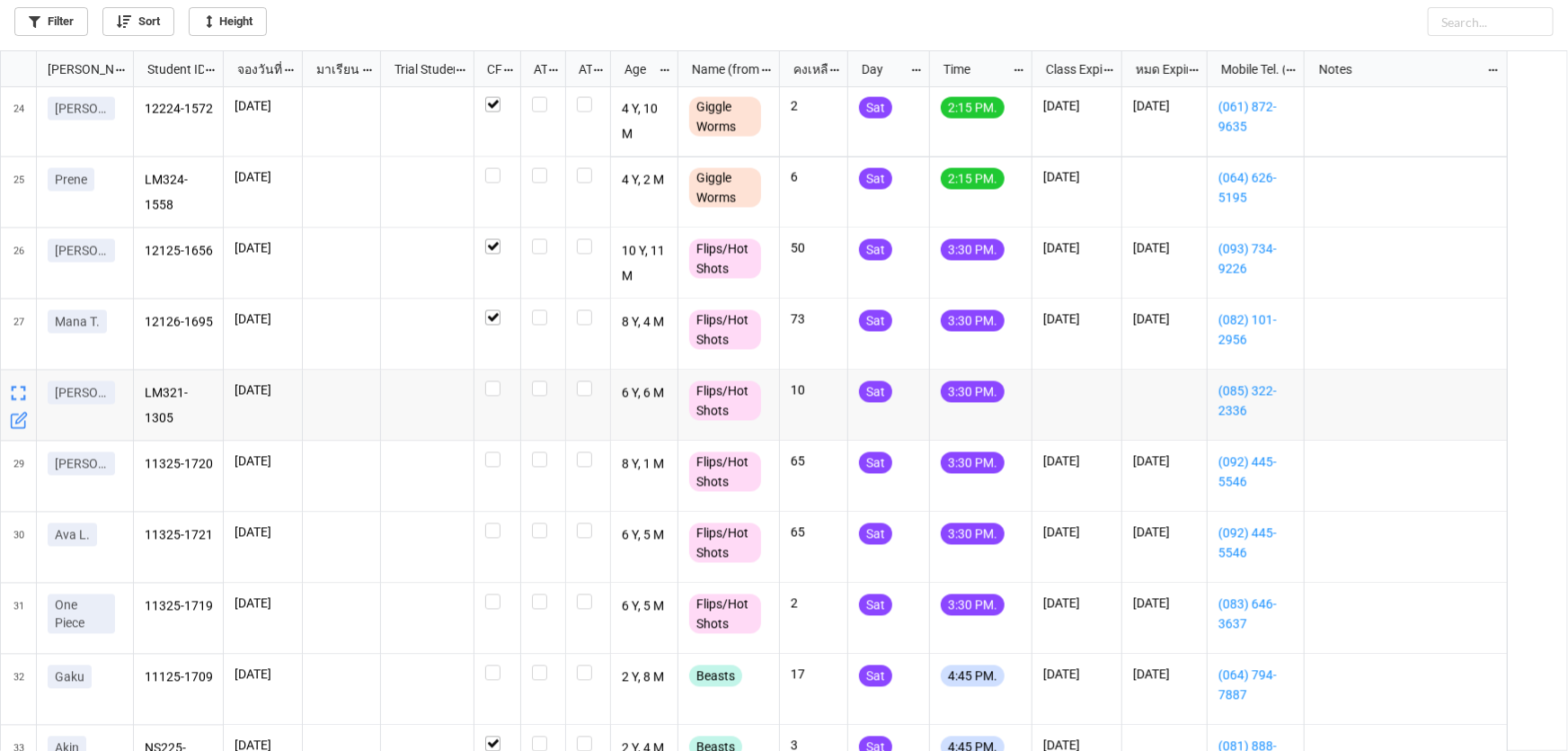
scroll to position [1663, 0]
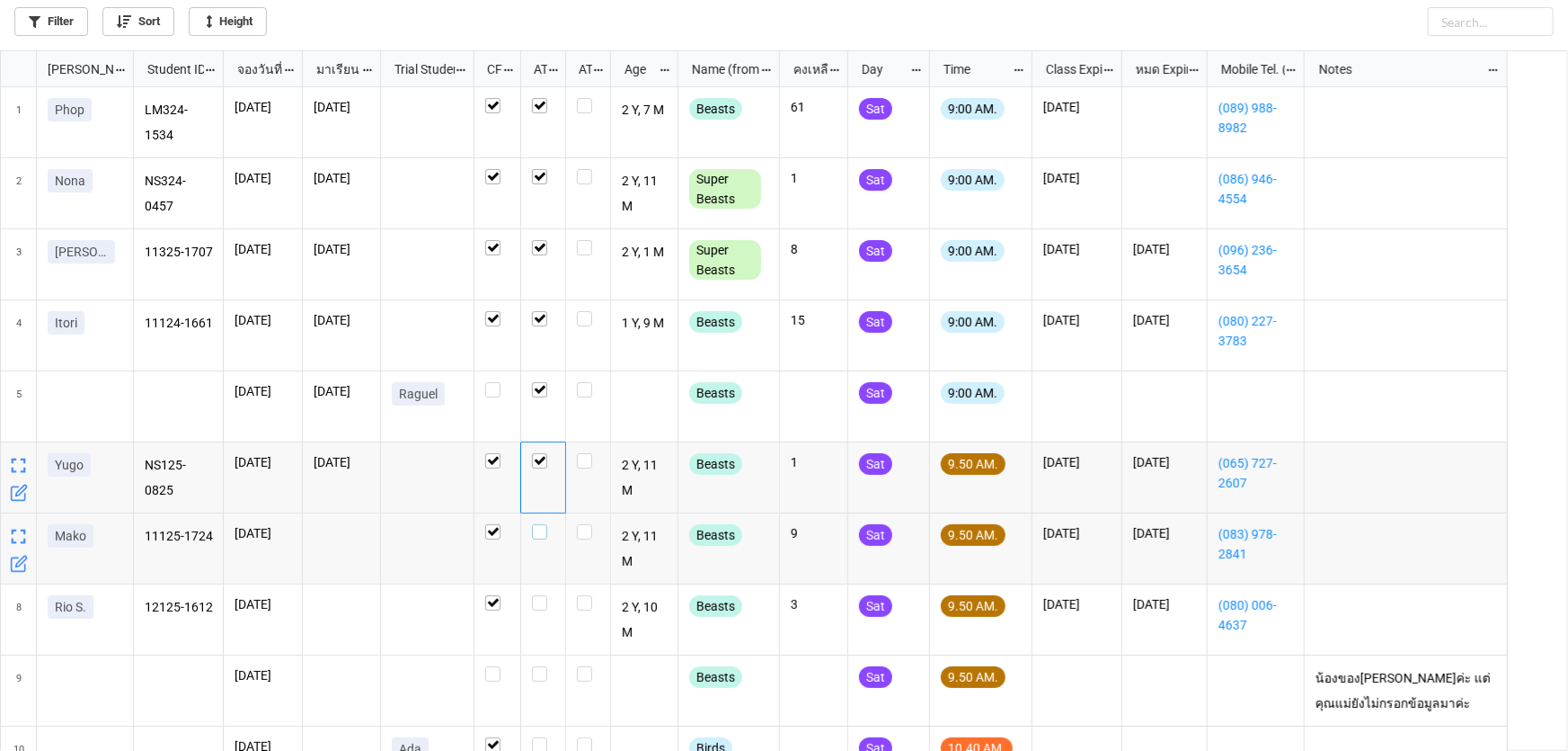
click at [534, 525] on label "grid" at bounding box center [543, 525] width 23 height 0
click at [540, 595] on label "grid" at bounding box center [543, 595] width 23 height 0
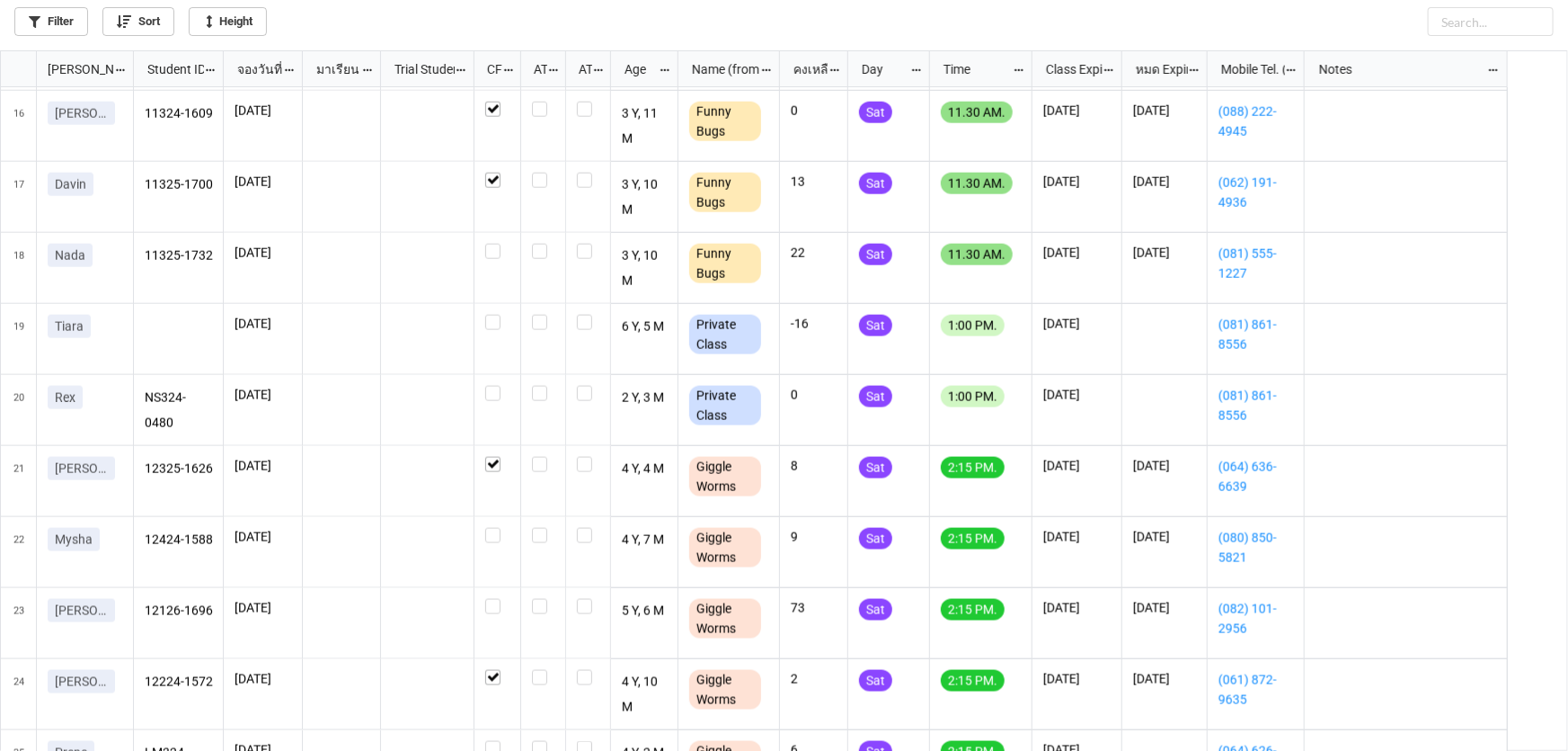
scroll to position [1389, 0]
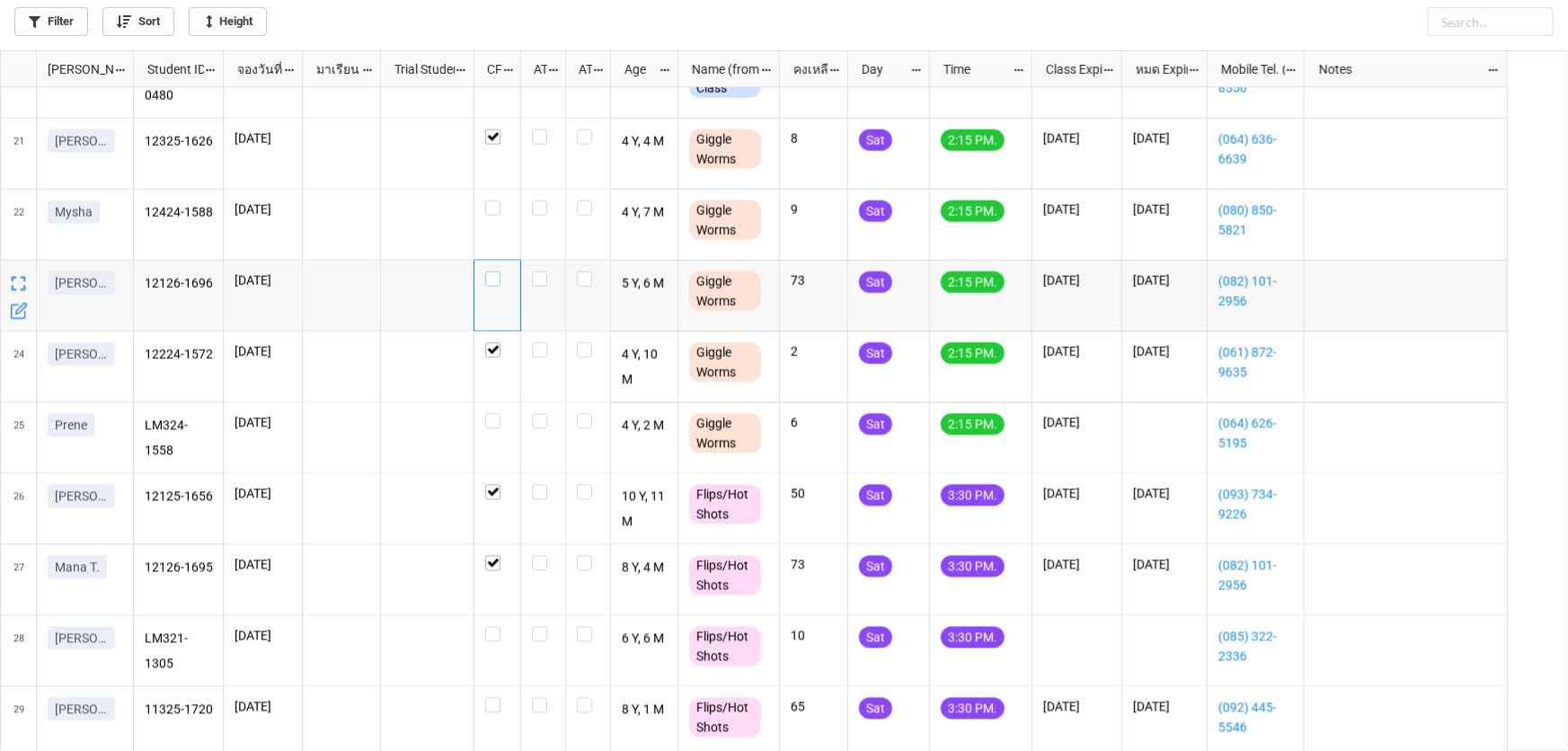
click at [488, 271] on label "grid" at bounding box center [498, 271] width 24 height 0
checkbox input "true"
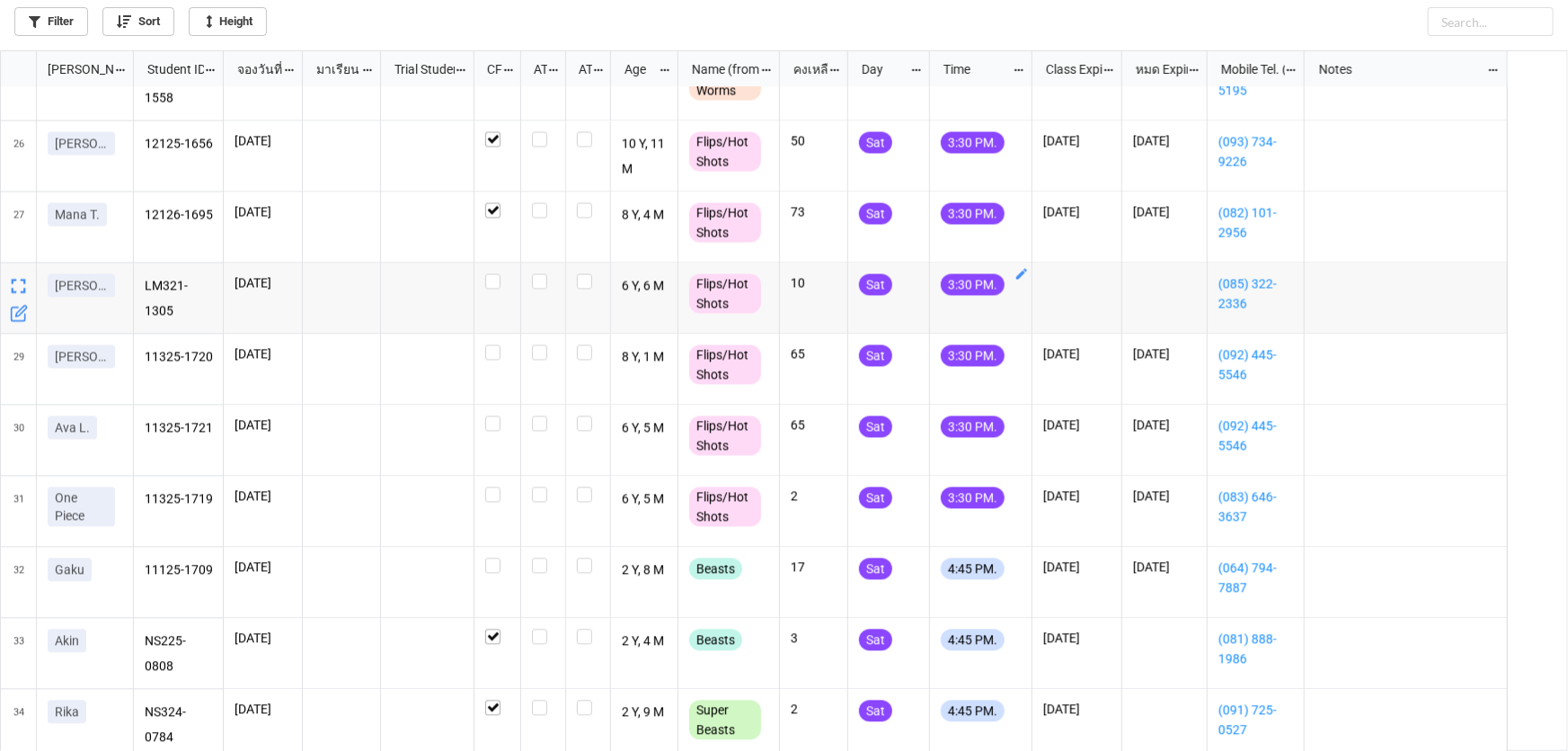
scroll to position [1750, 0]
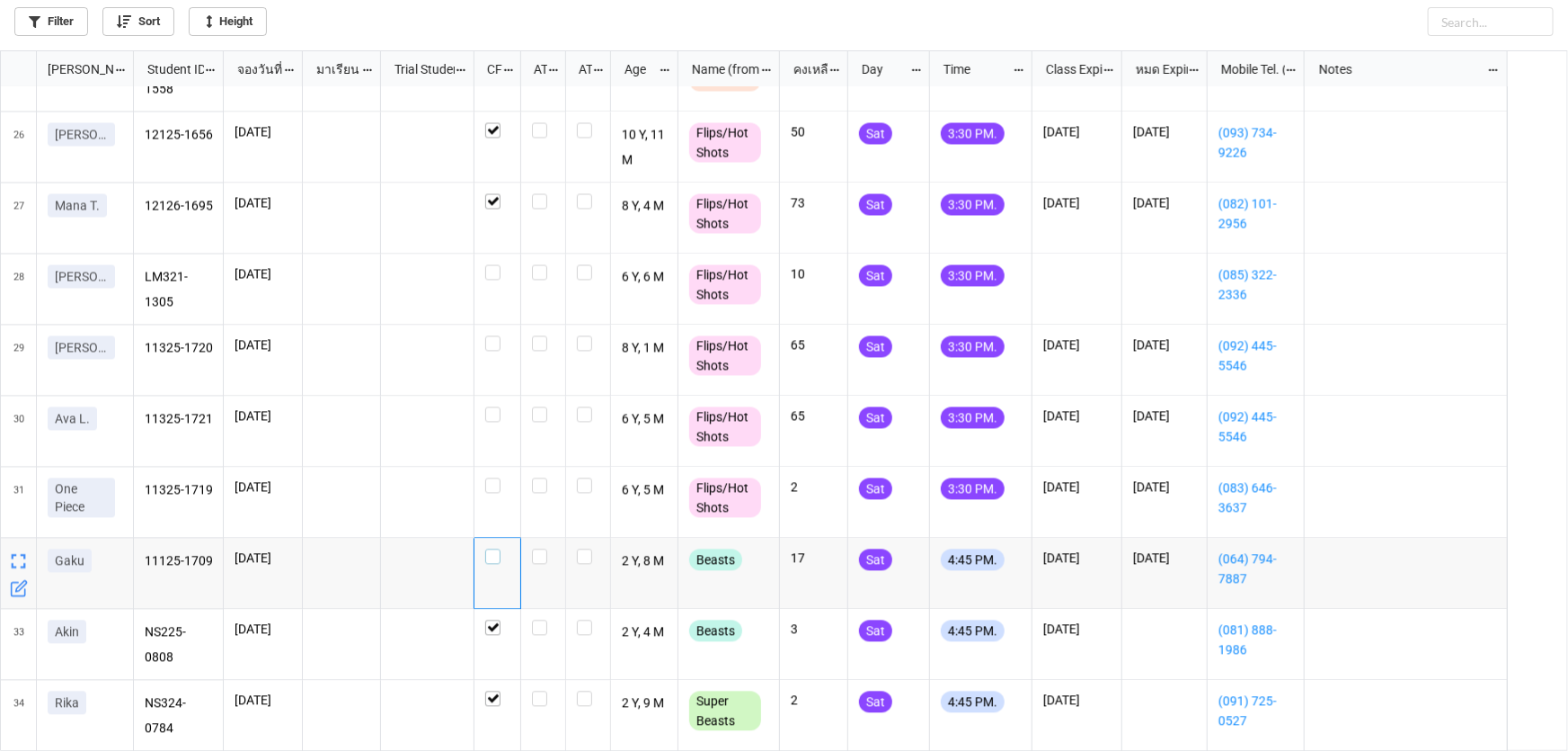
click at [490, 549] on label "grid" at bounding box center [498, 549] width 24 height 0
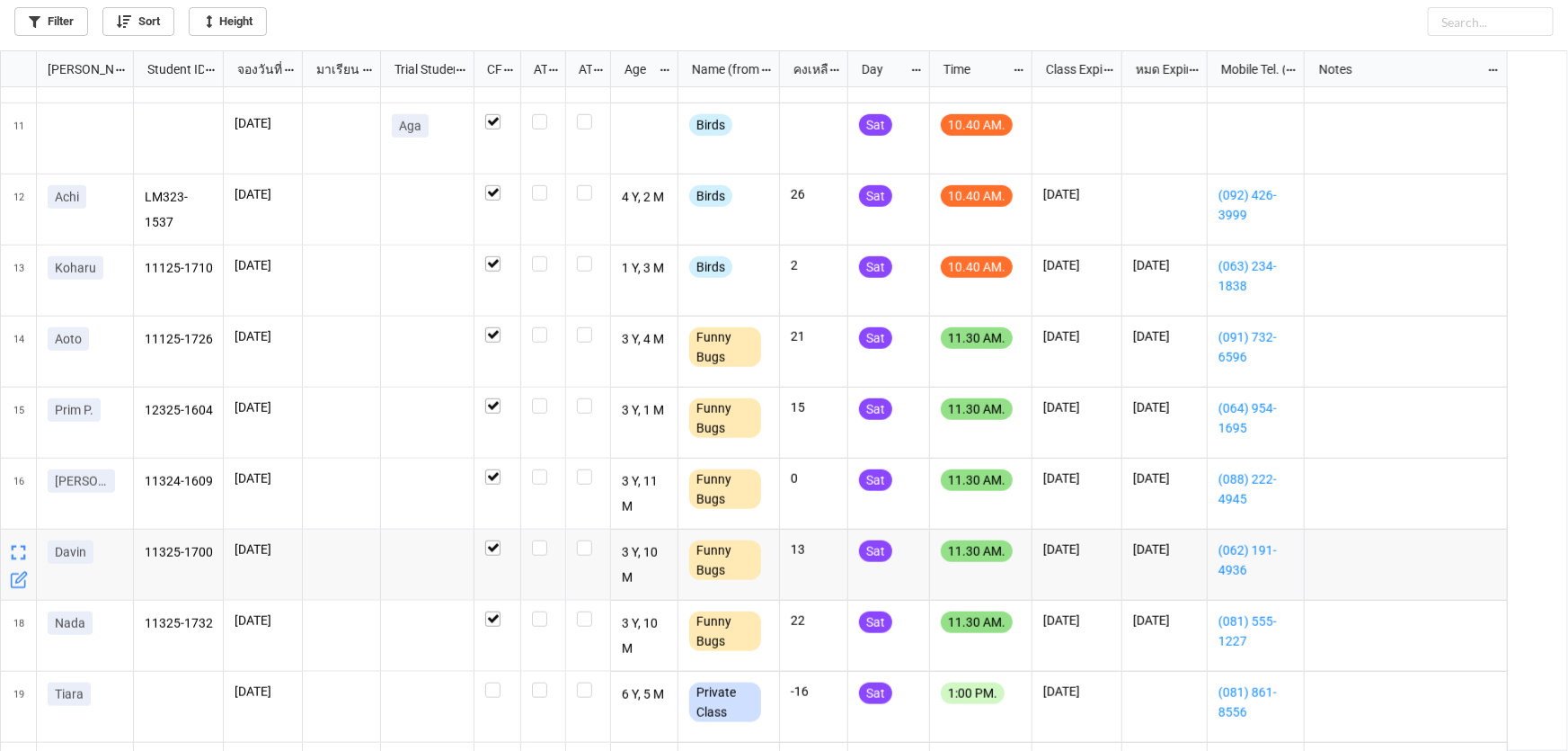
scroll to position [688, 0]
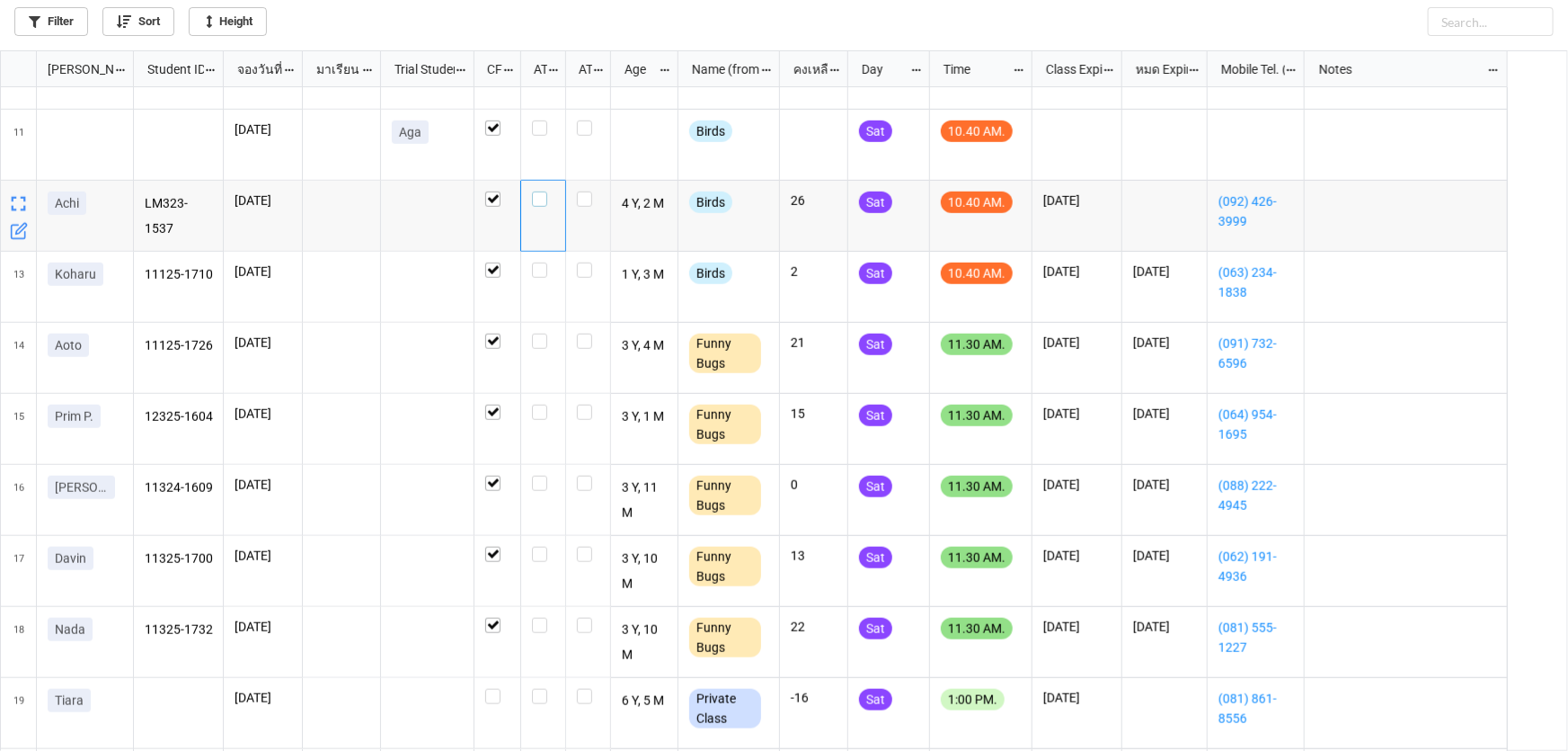
click at [539, 192] on label "grid" at bounding box center [543, 192] width 23 height 0
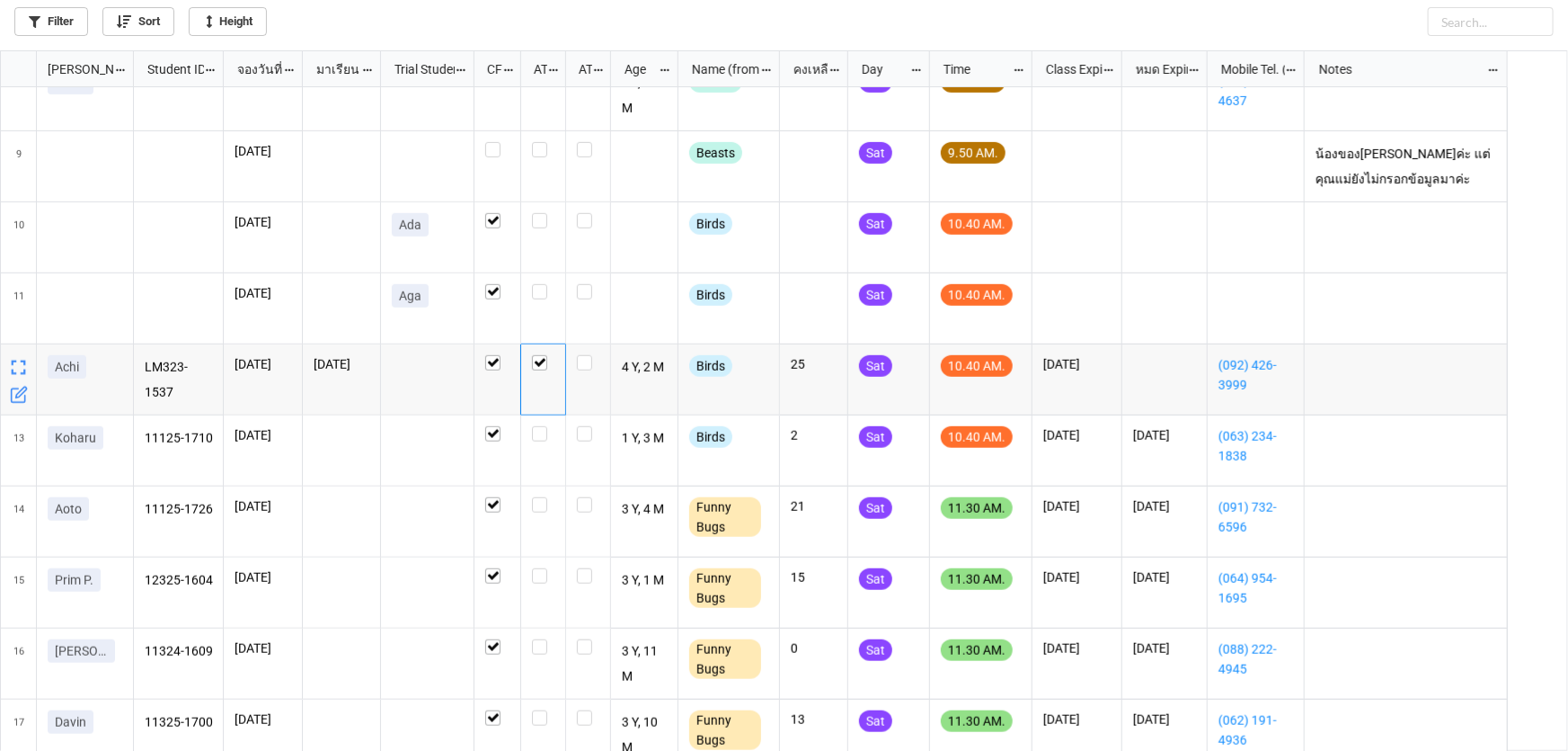
scroll to position [360, 0]
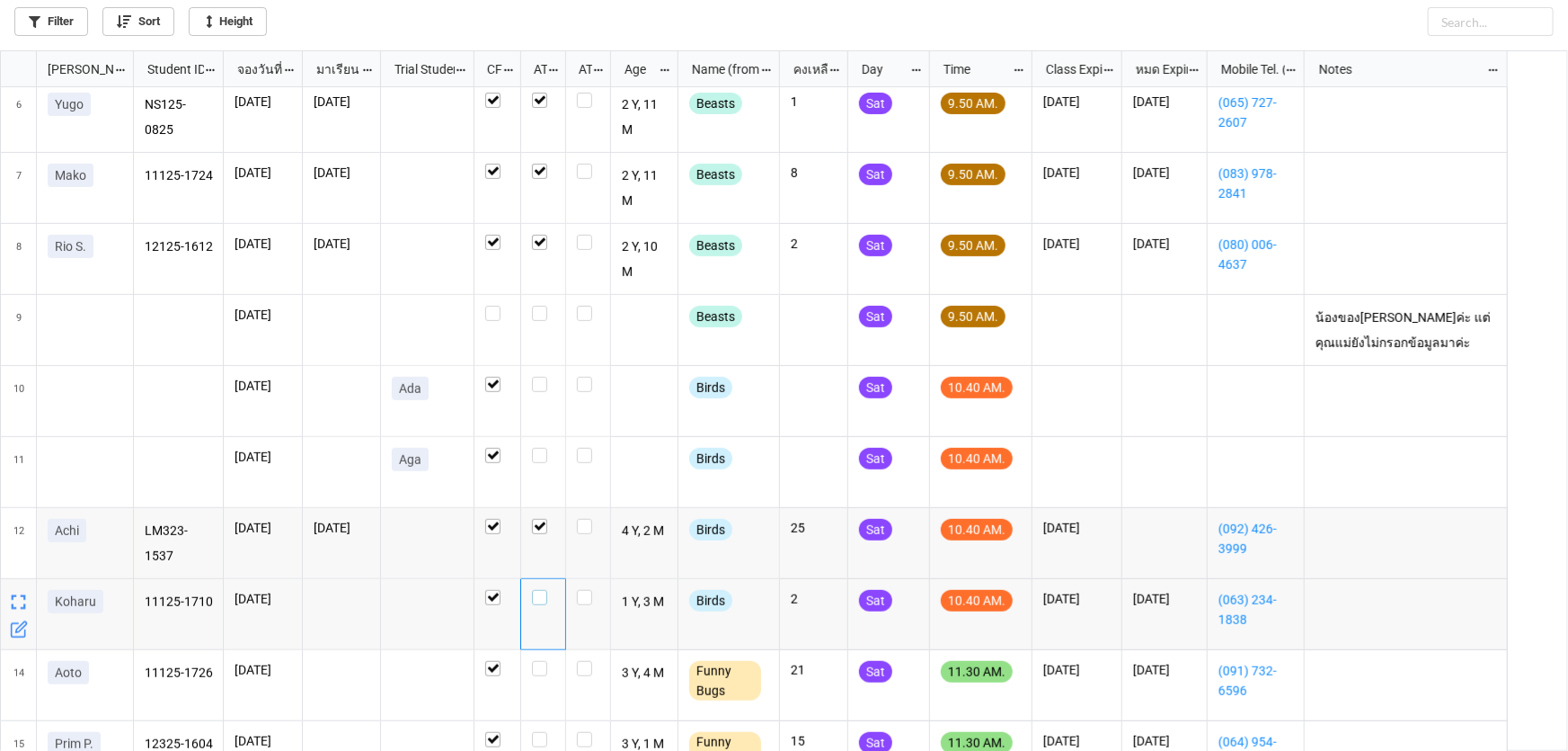
click at [535, 590] on label "grid" at bounding box center [543, 590] width 23 height 0
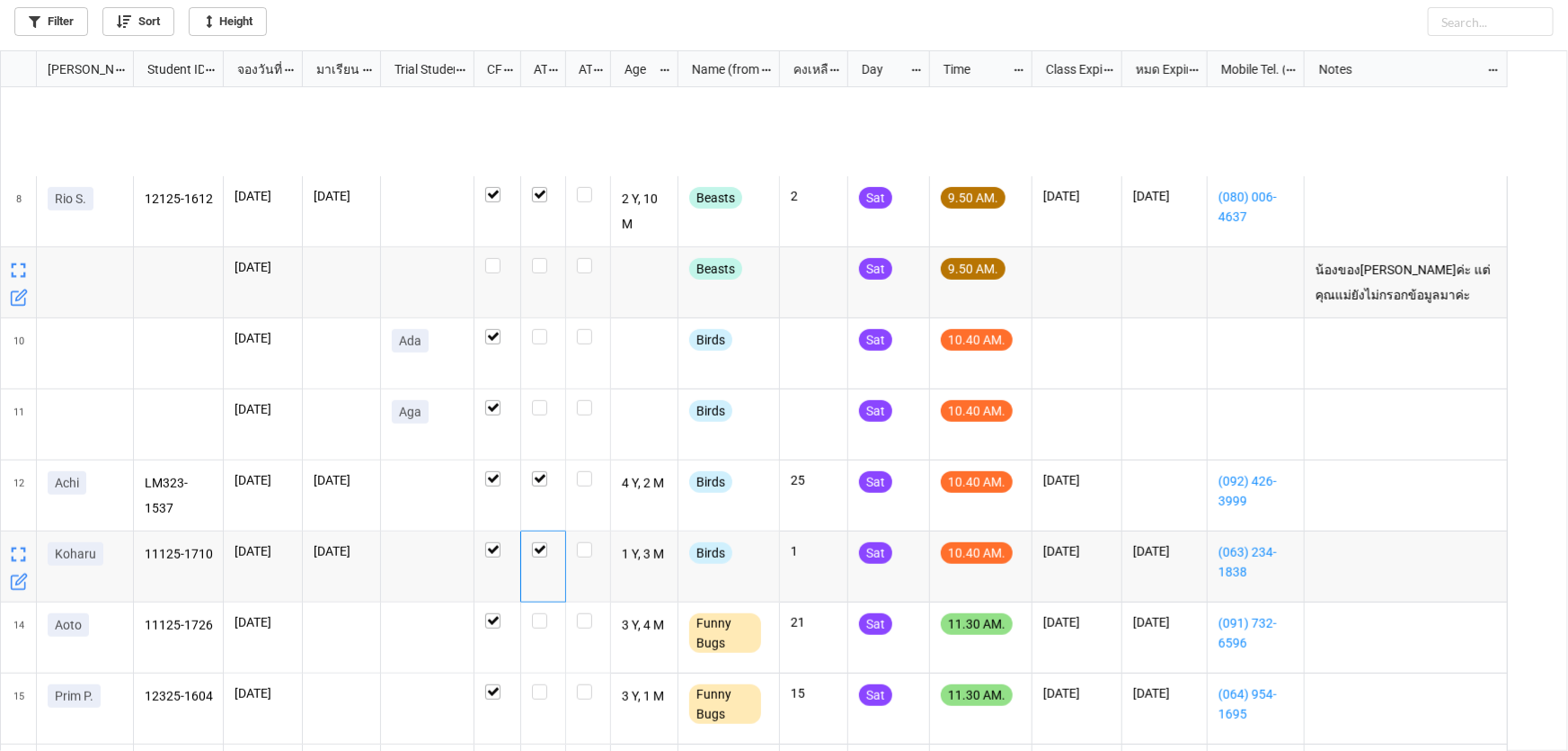
scroll to position [525, 0]
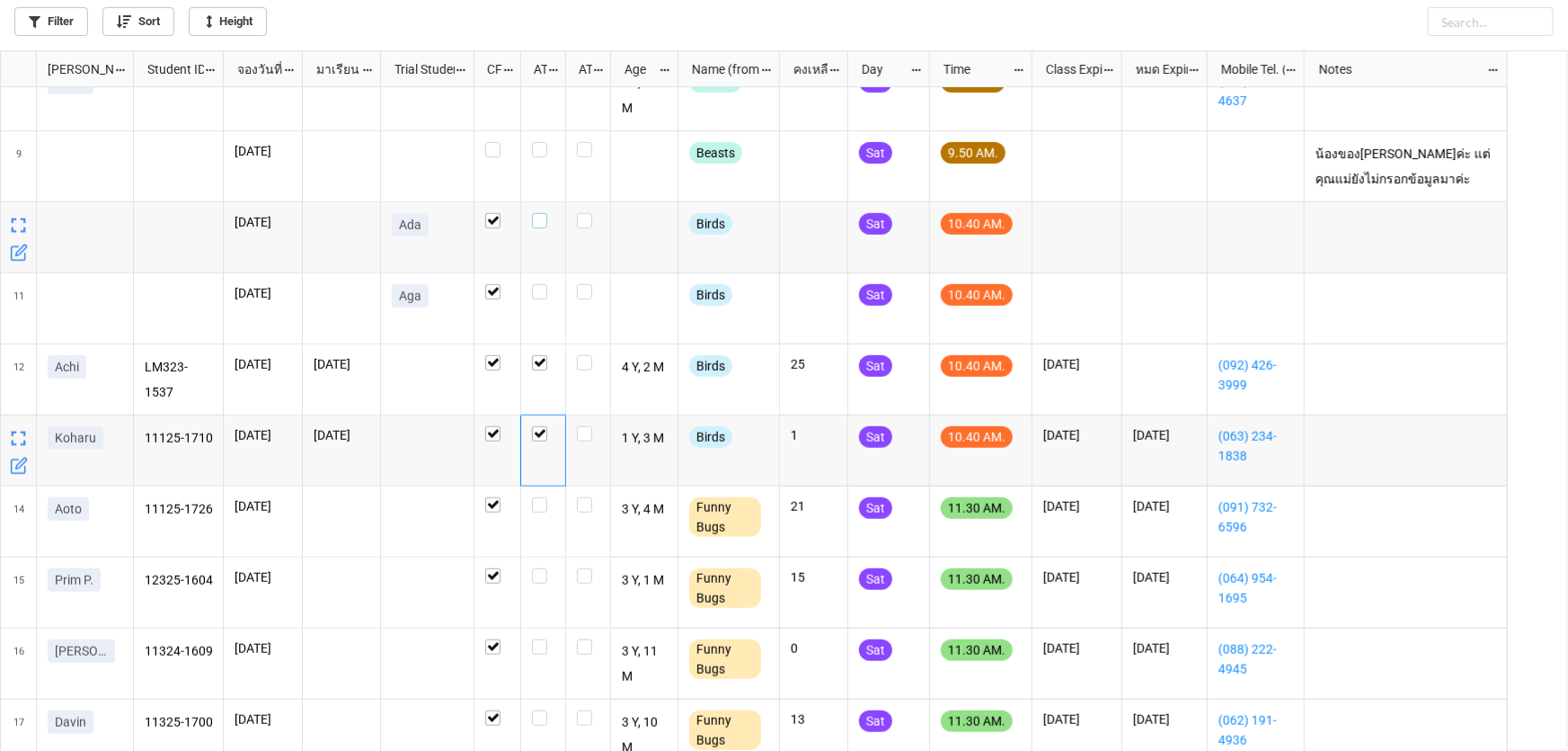
click at [540, 213] on label "grid" at bounding box center [543, 213] width 23 height 0
click at [535, 284] on label "grid" at bounding box center [543, 284] width 23 height 0
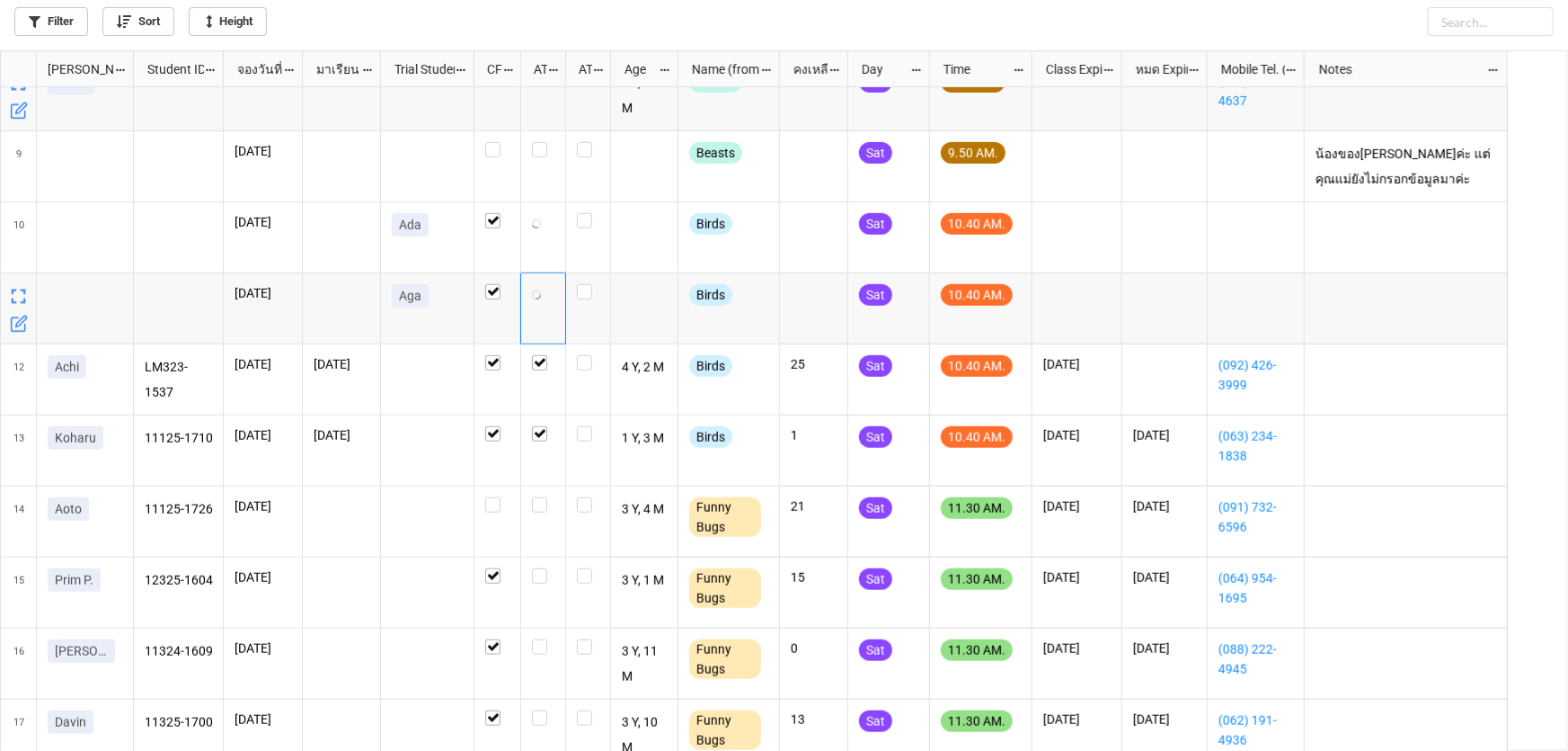
checkbox input "false"
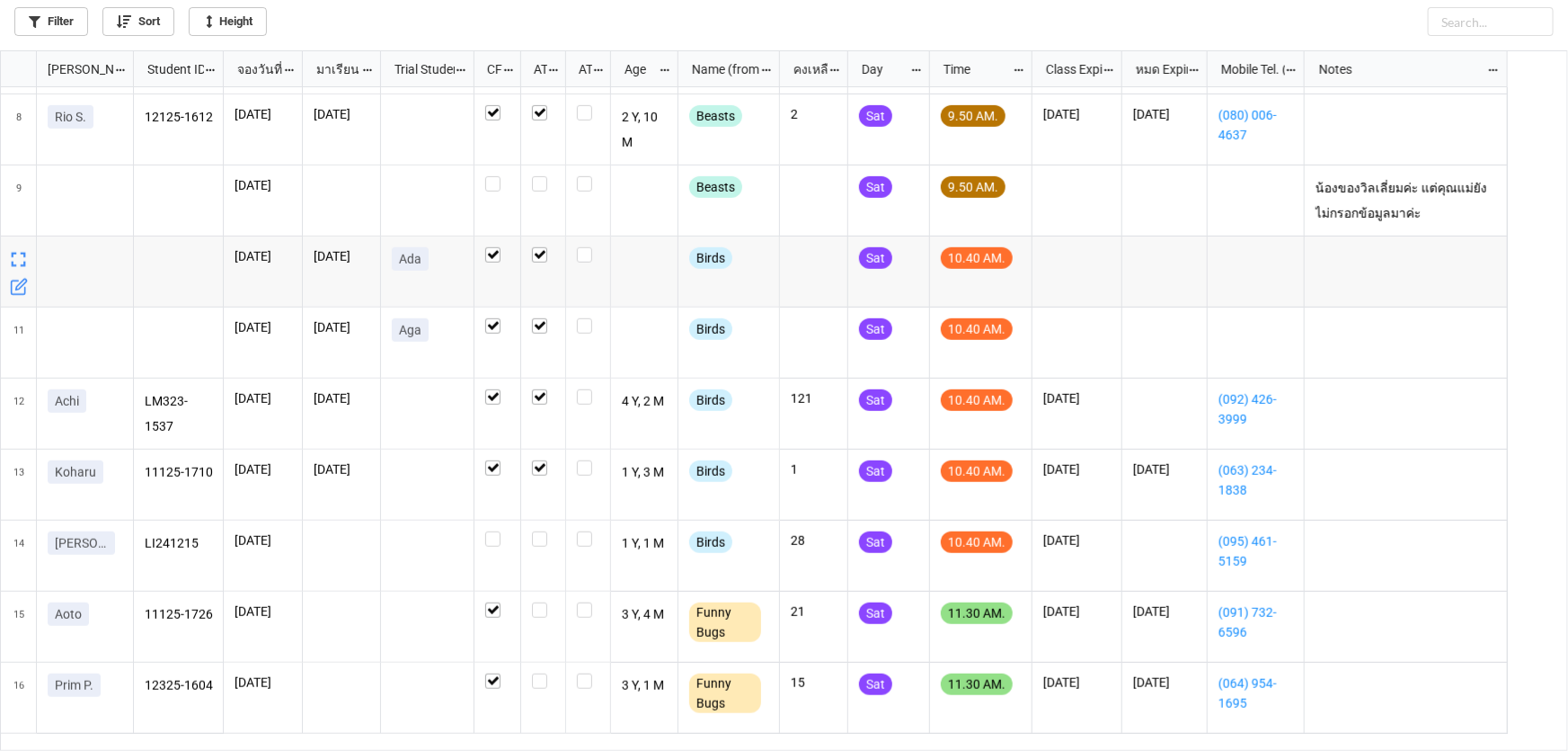
scroll to position [408, 0]
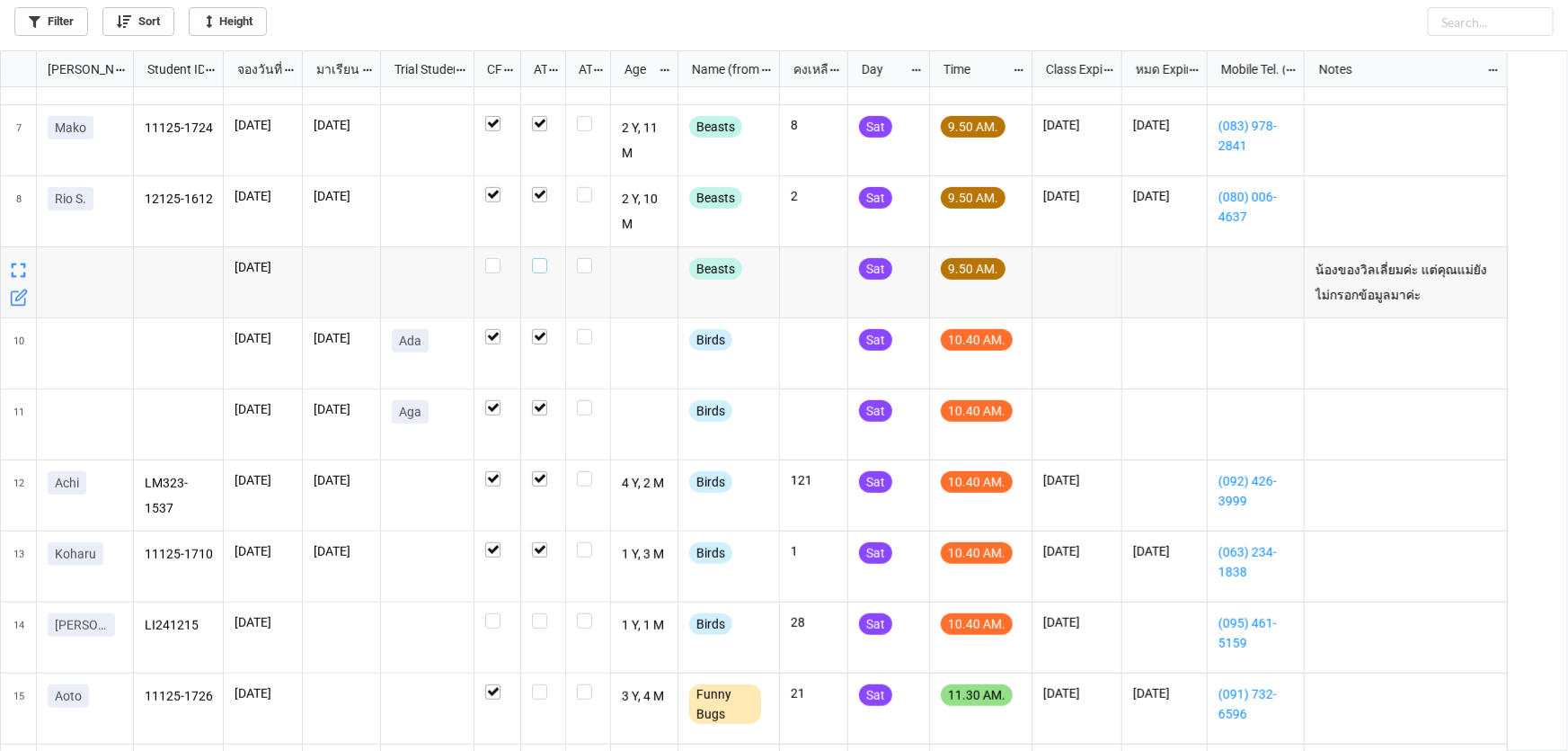
click at [537, 258] on label "grid" at bounding box center [543, 258] width 23 height 0
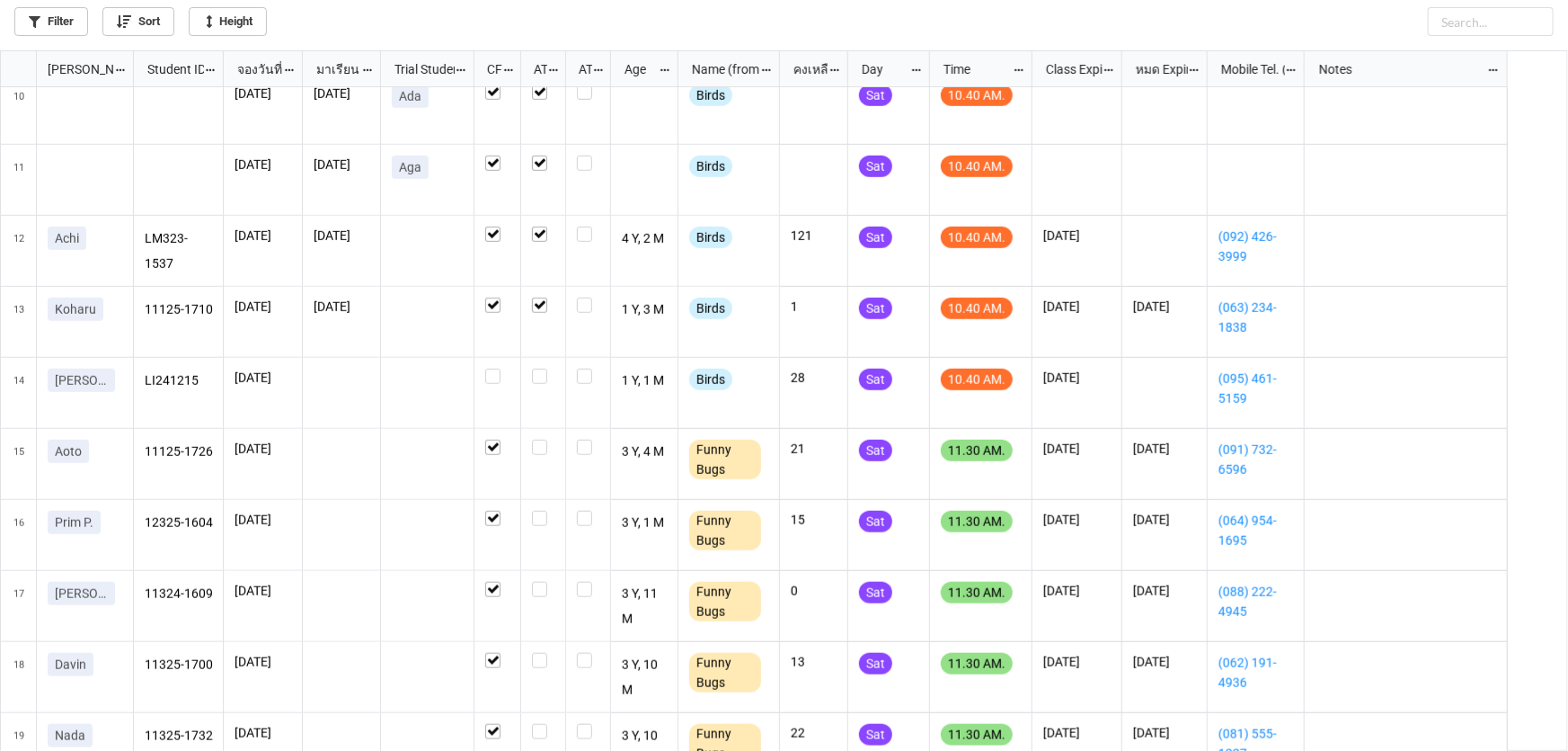
scroll to position [654, 0]
click at [534, 368] on label "grid" at bounding box center [543, 368] width 23 height 0
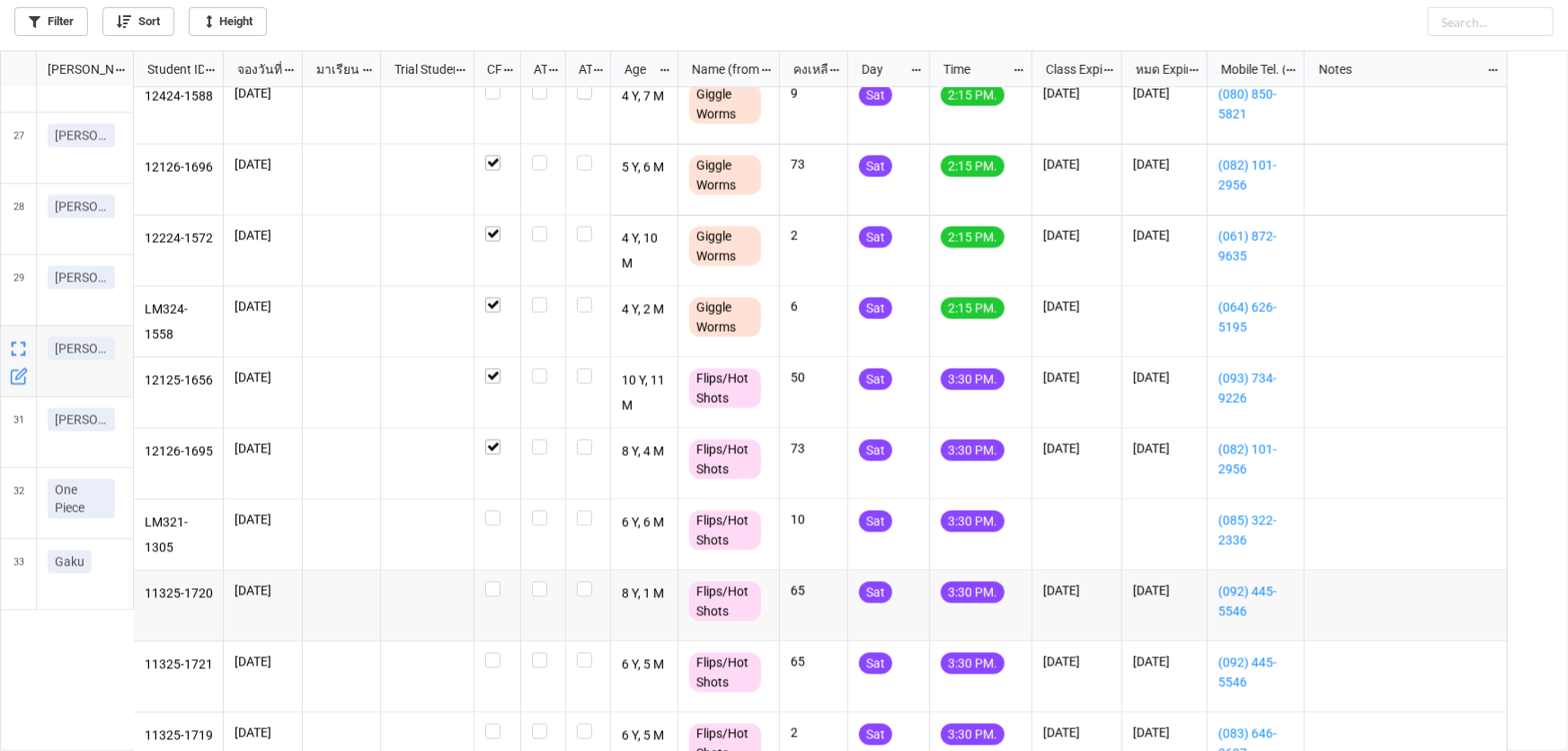
scroll to position [1576, 0]
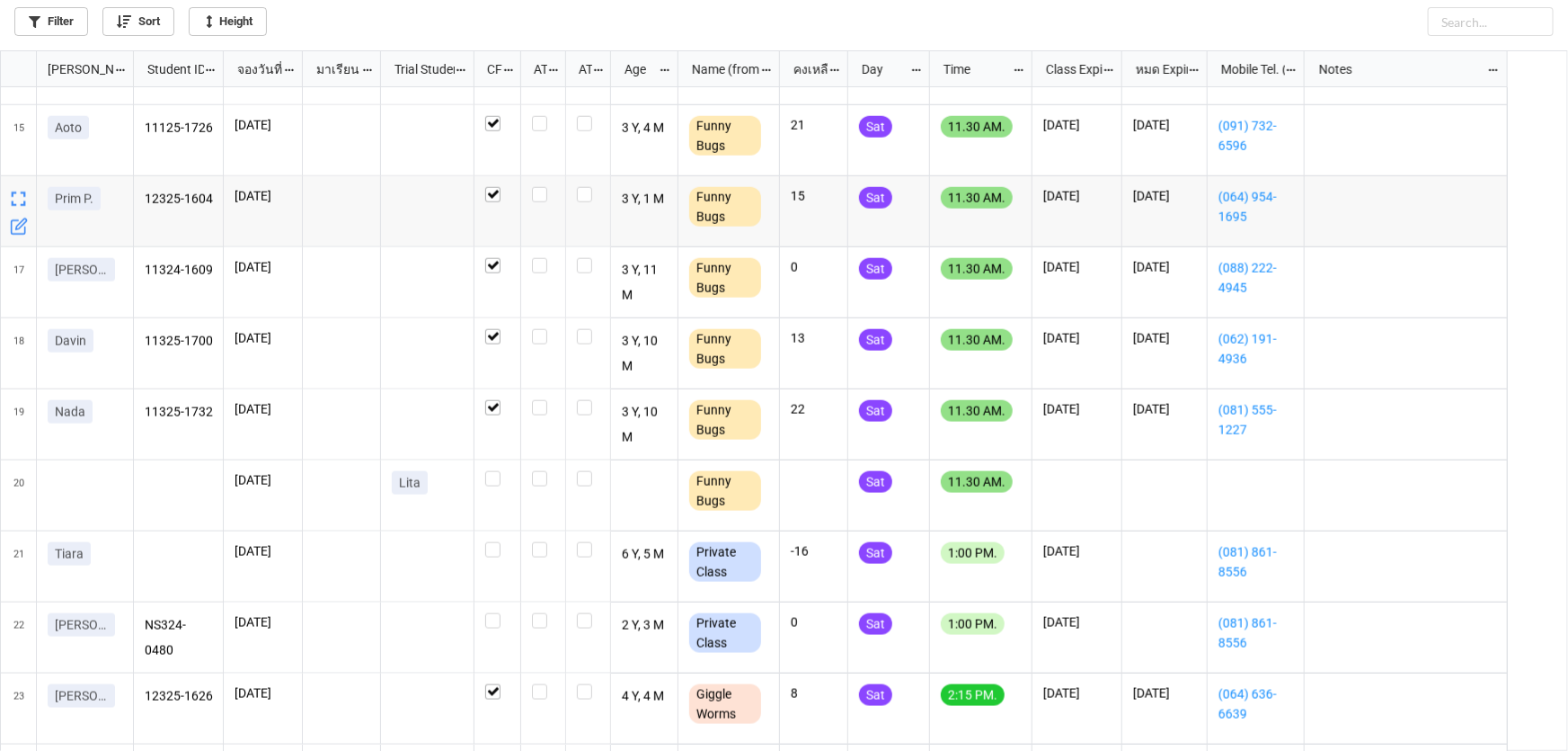
scroll to position [980, 0]
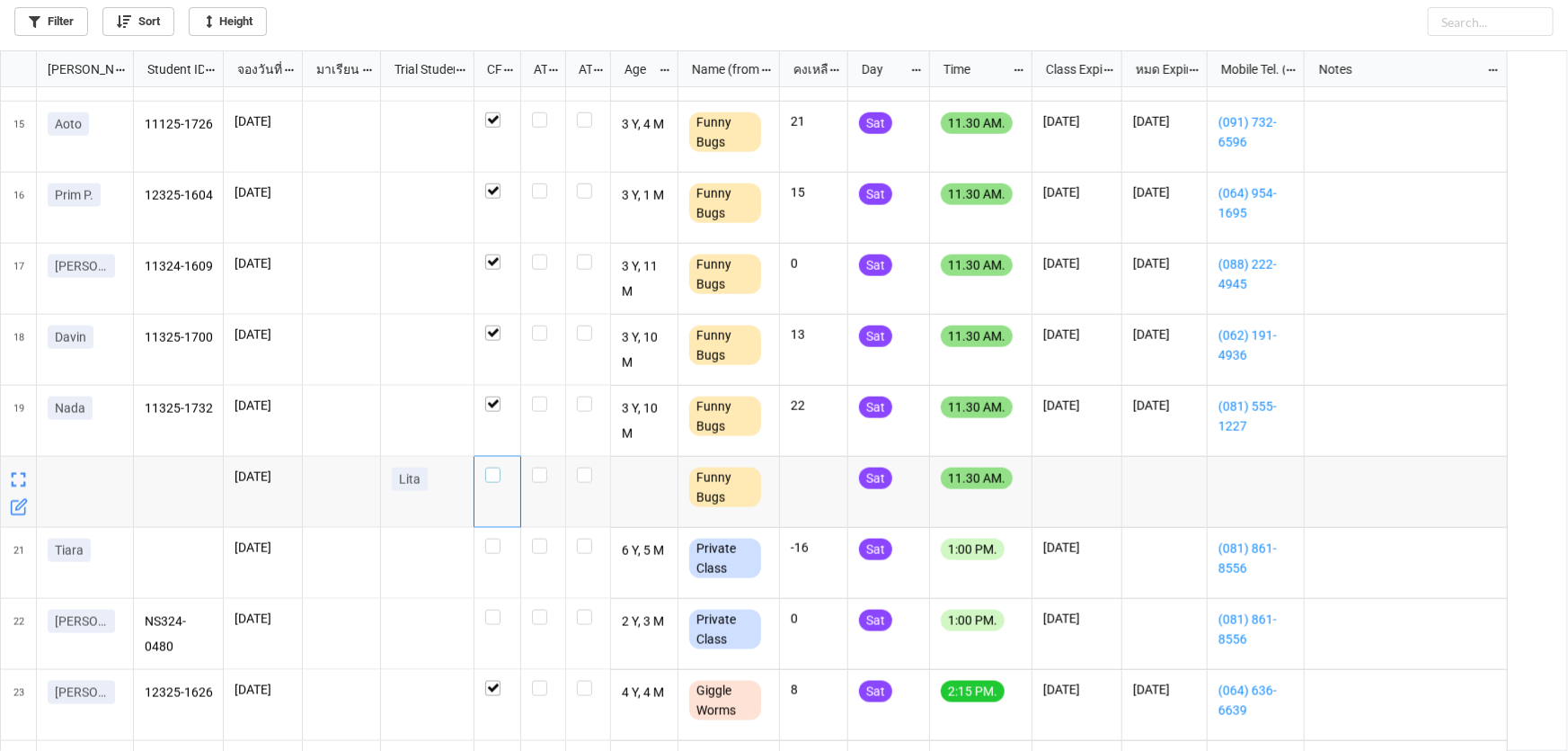
click at [486, 468] on label "grid" at bounding box center [498, 468] width 24 height 0
click at [537, 468] on label "grid" at bounding box center [543, 468] width 23 height 0
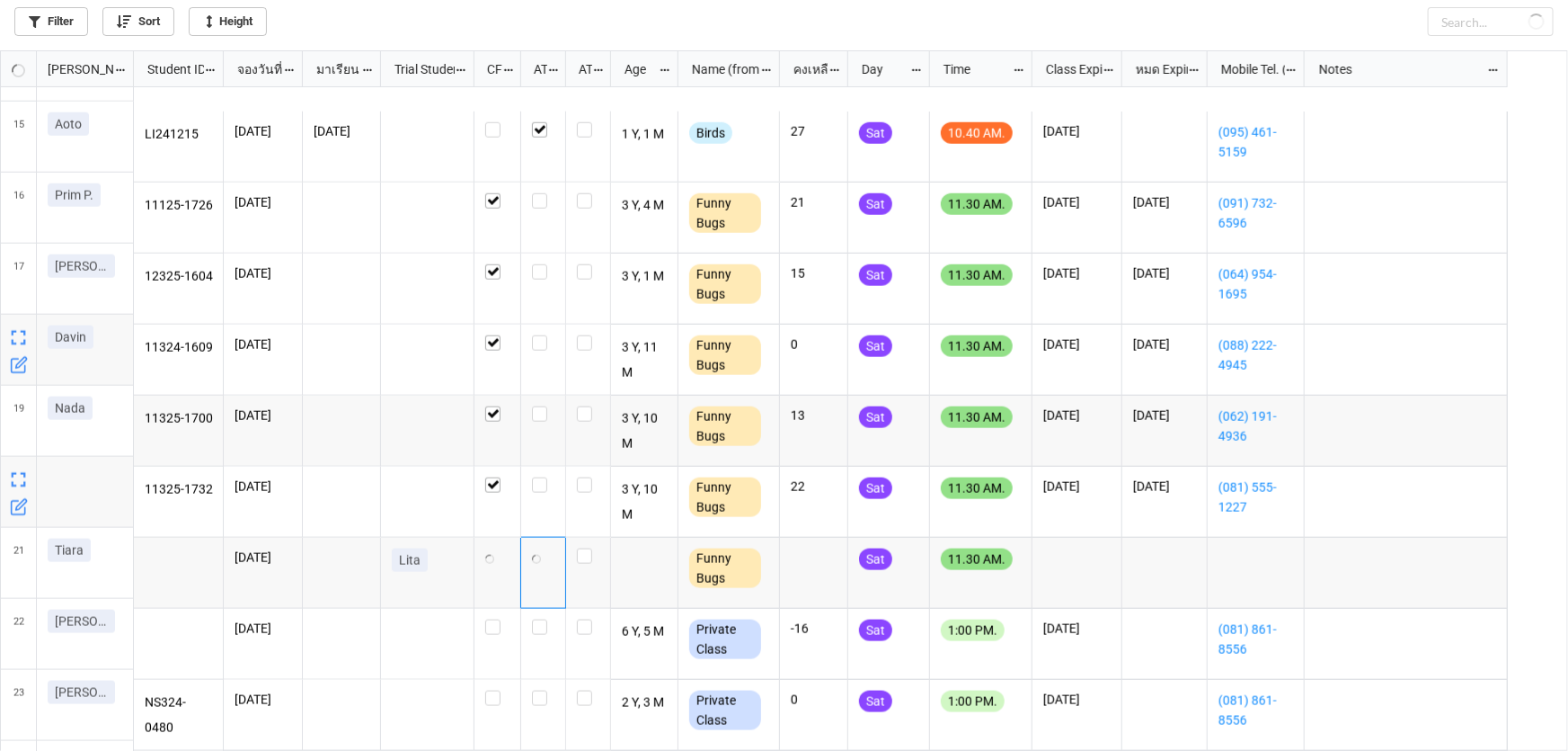
scroll to position [900, 0]
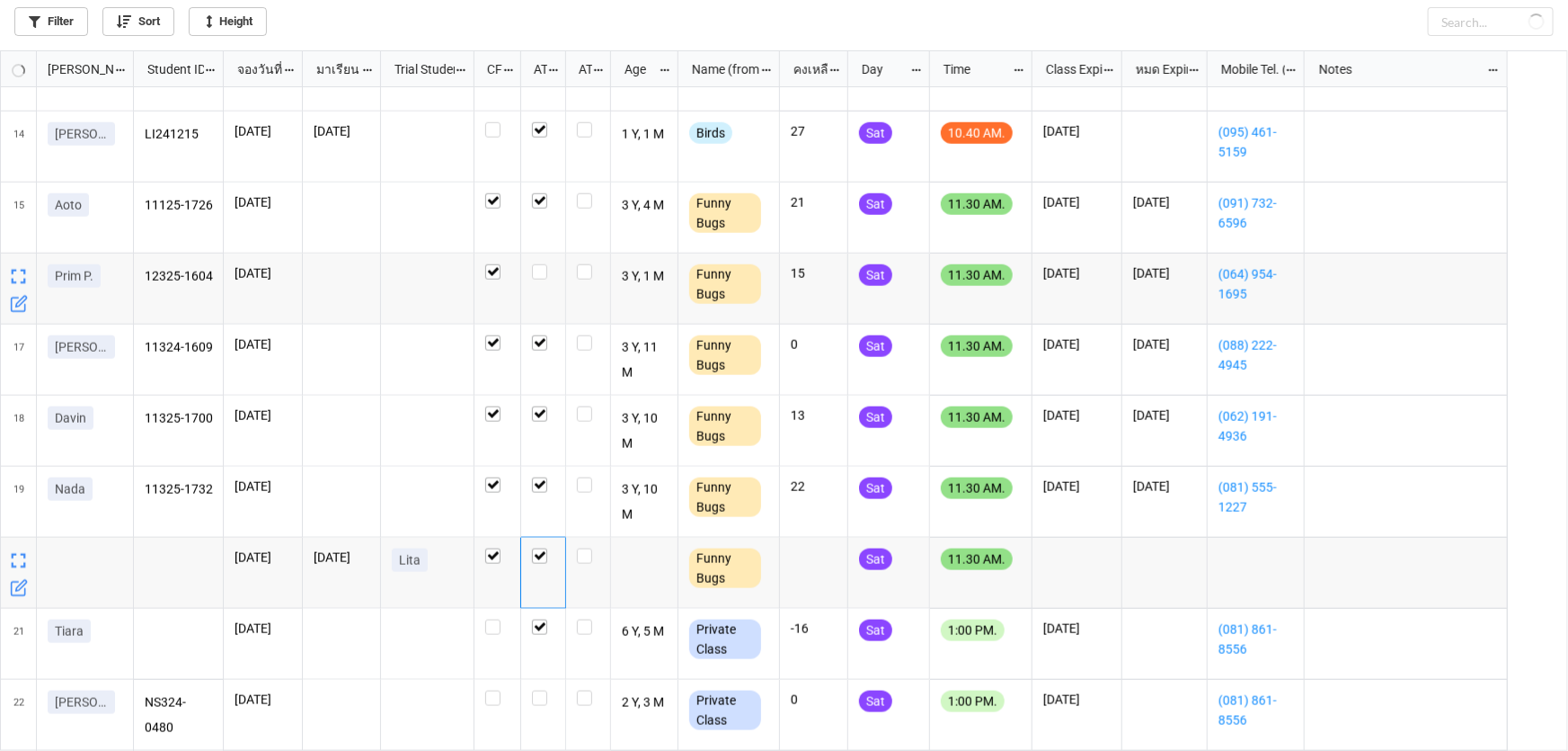
checkbox input "true"
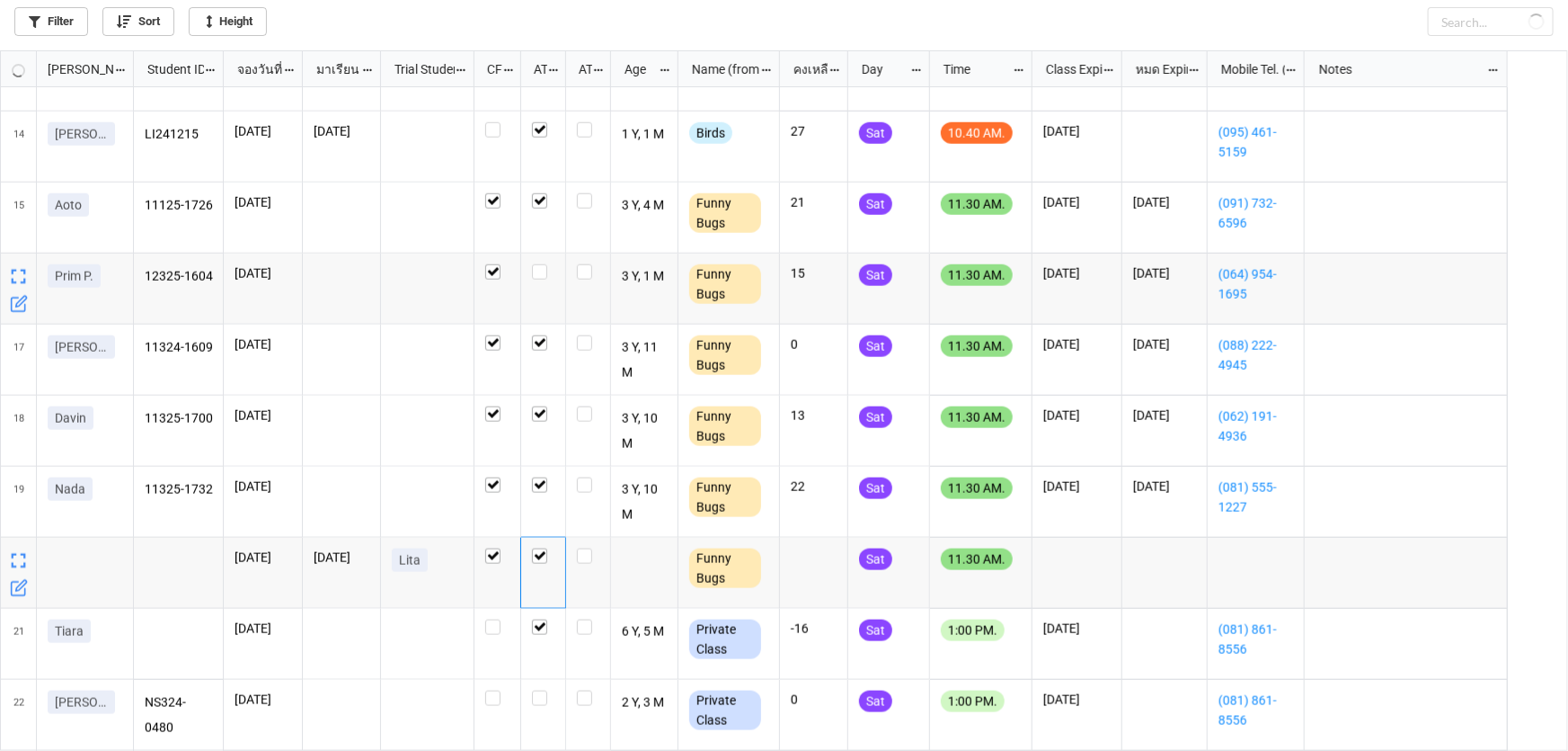
checkbox input "false"
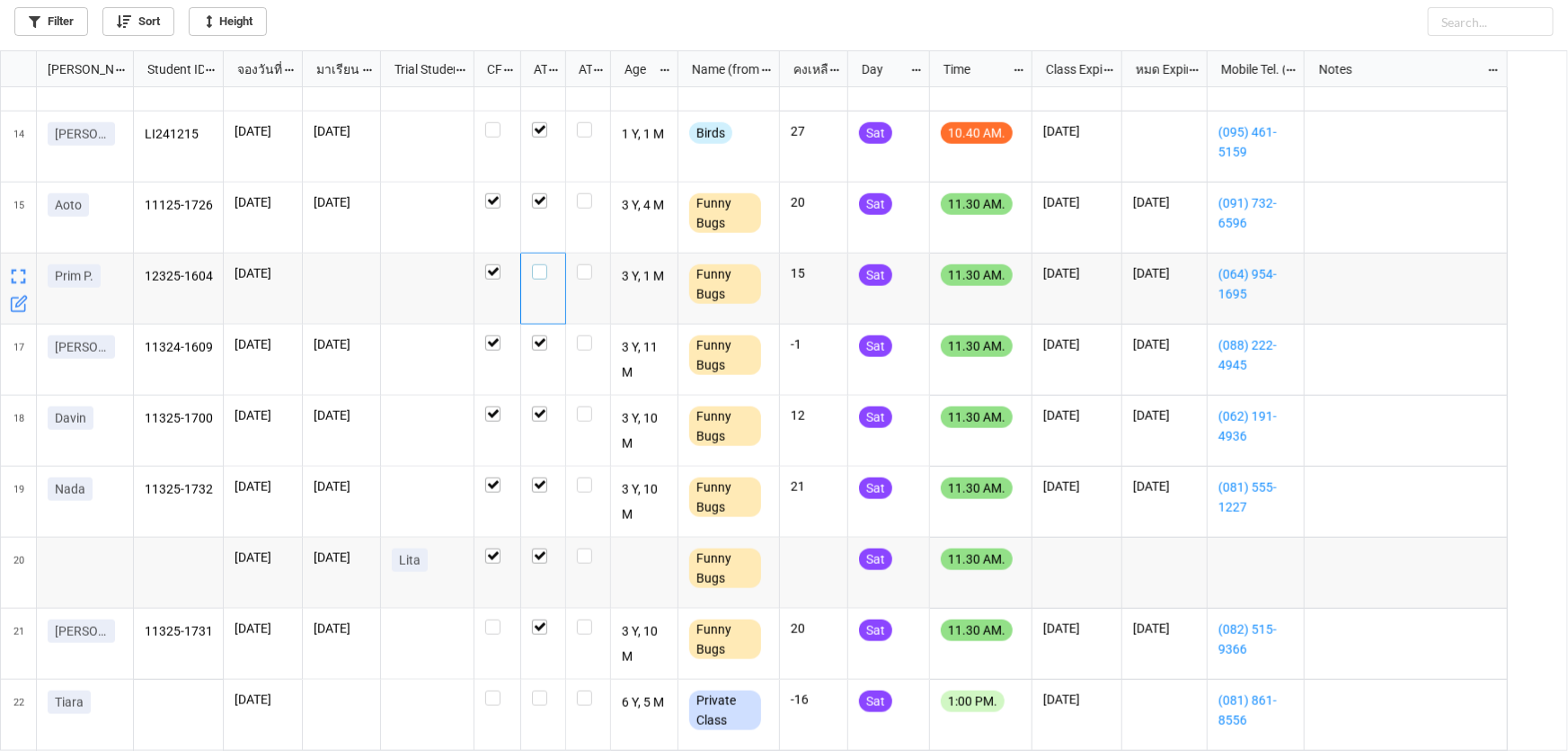
click at [538, 264] on label "grid" at bounding box center [543, 264] width 23 height 0
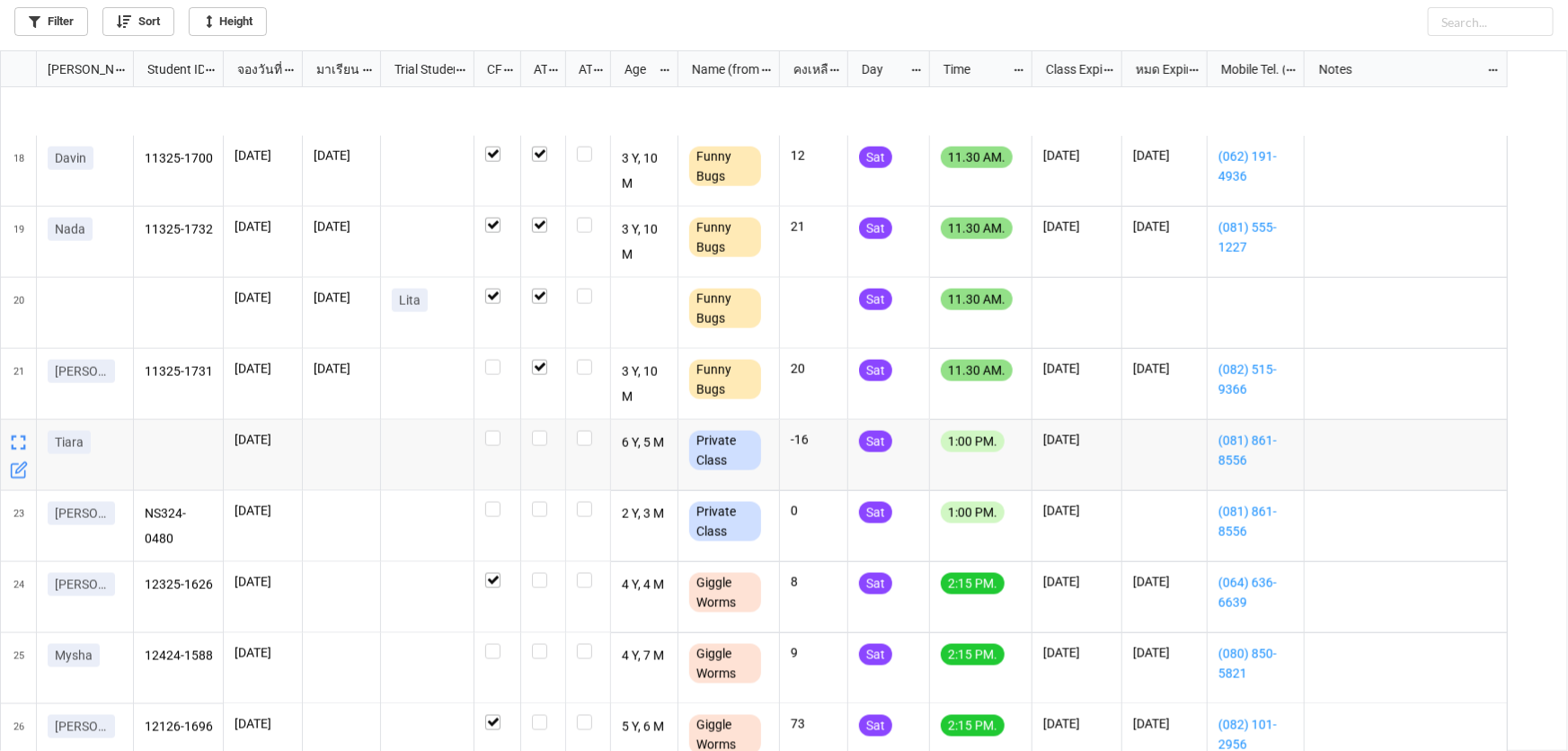
scroll to position [1226, 0]
